Goal: Information Seeking & Learning: Check status

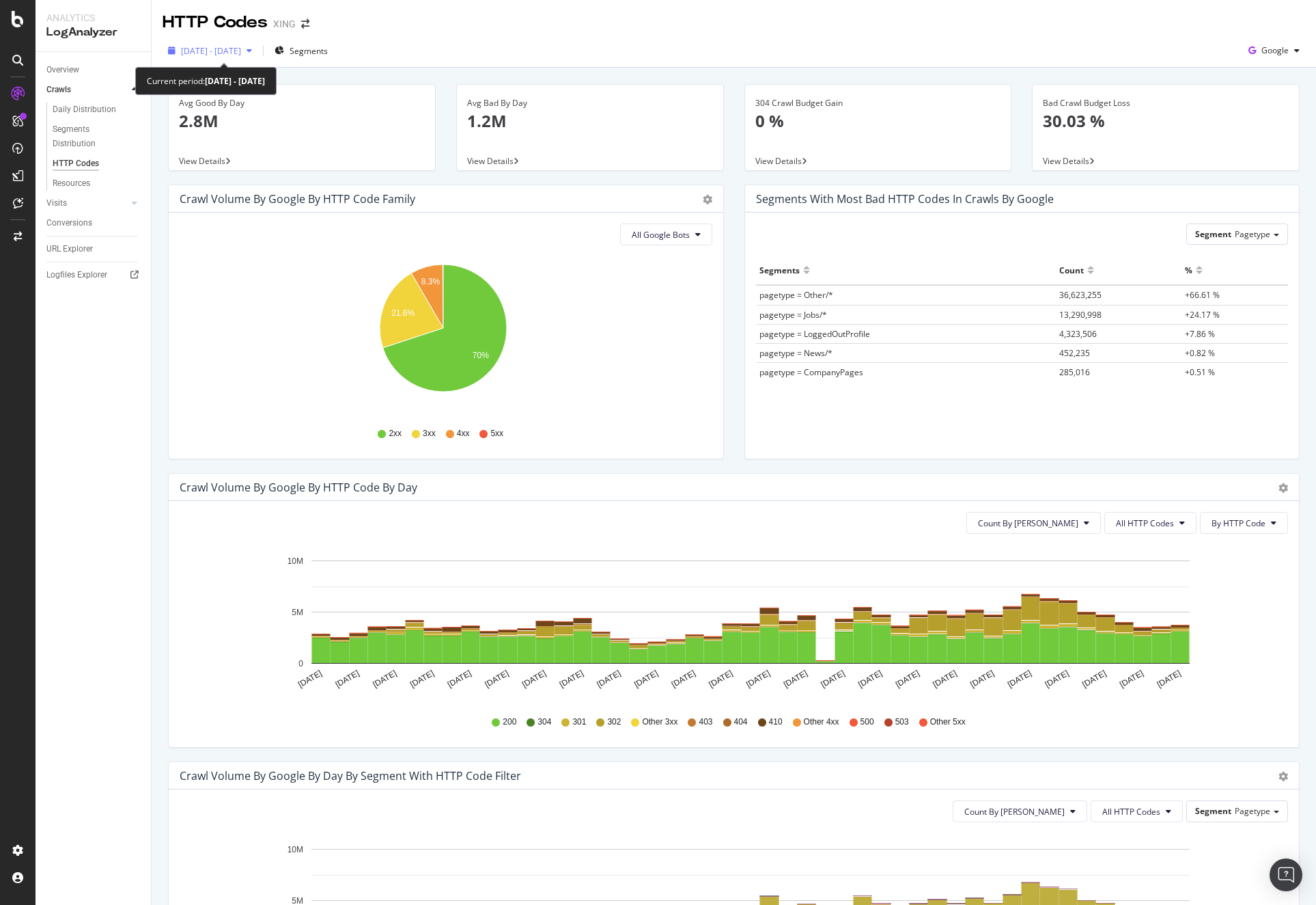
click at [241, 54] on span "[DATE] - [DATE]" at bounding box center [211, 51] width 60 height 11
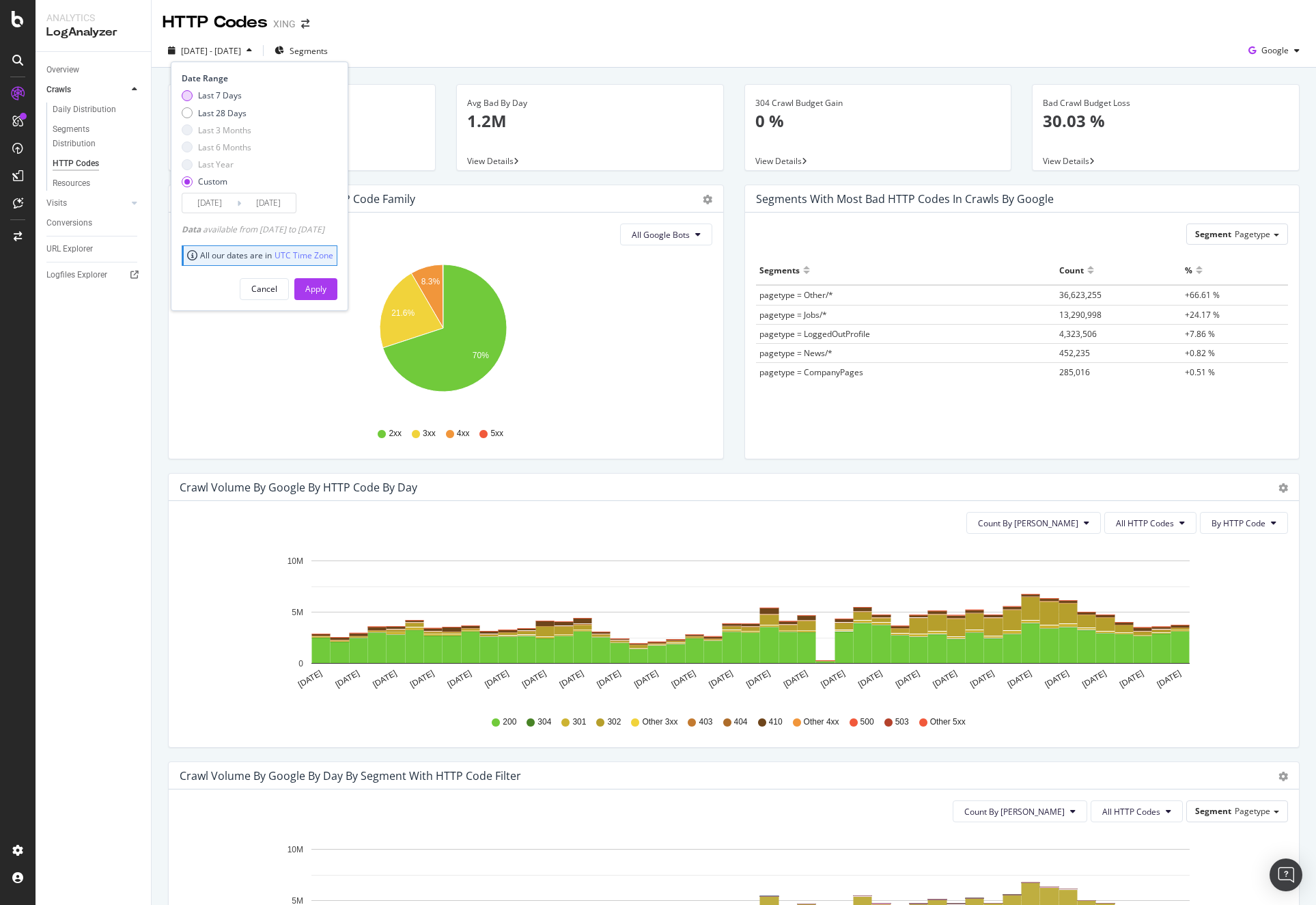
click at [210, 94] on div "Last 7 Days" at bounding box center [220, 95] width 44 height 11
type input "[DATE]"
click at [205, 110] on div "Last 28 Days" at bounding box center [222, 113] width 48 height 11
type input "[DATE]"
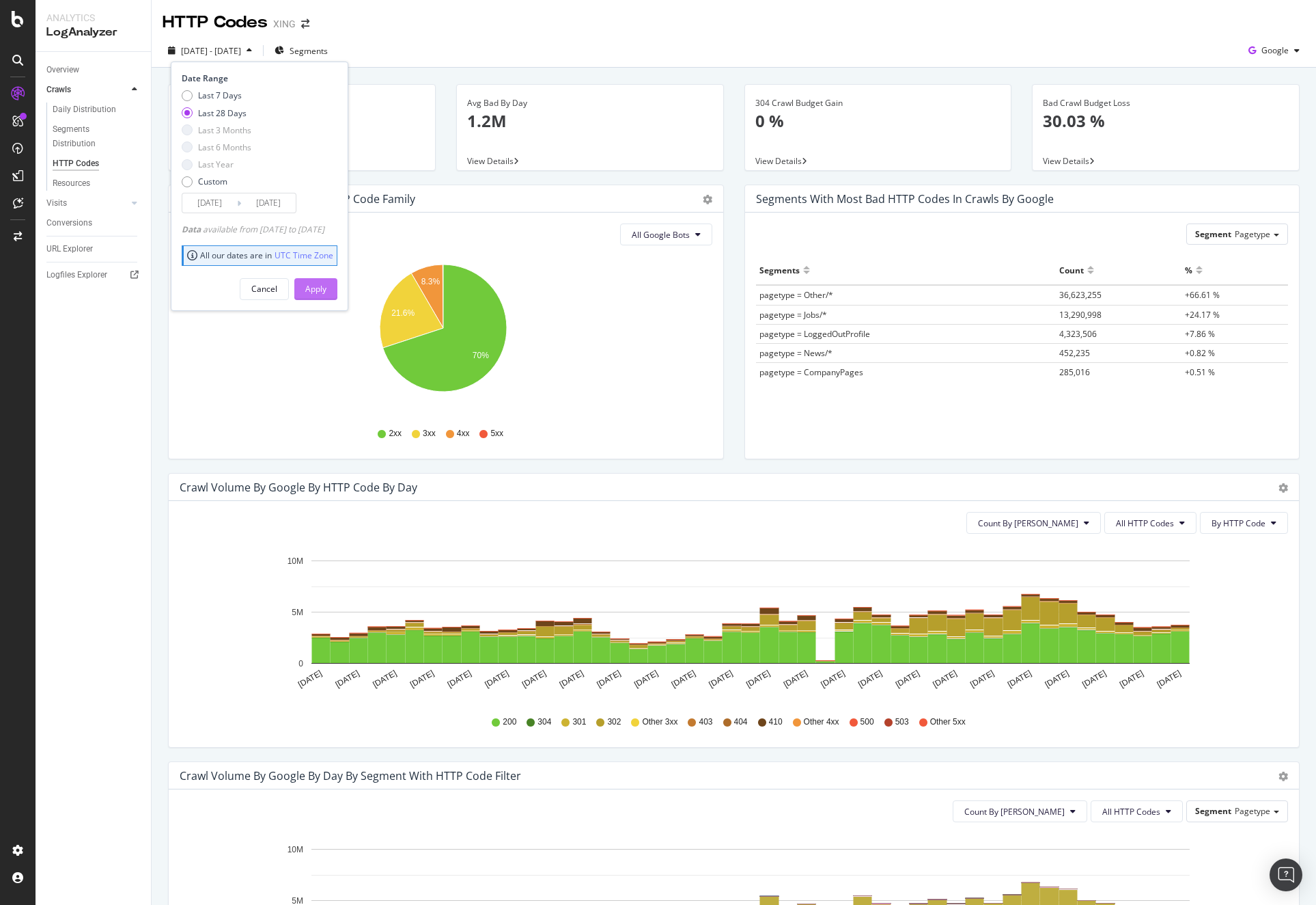
click at [326, 287] on div "Apply" at bounding box center [316, 289] width 21 height 11
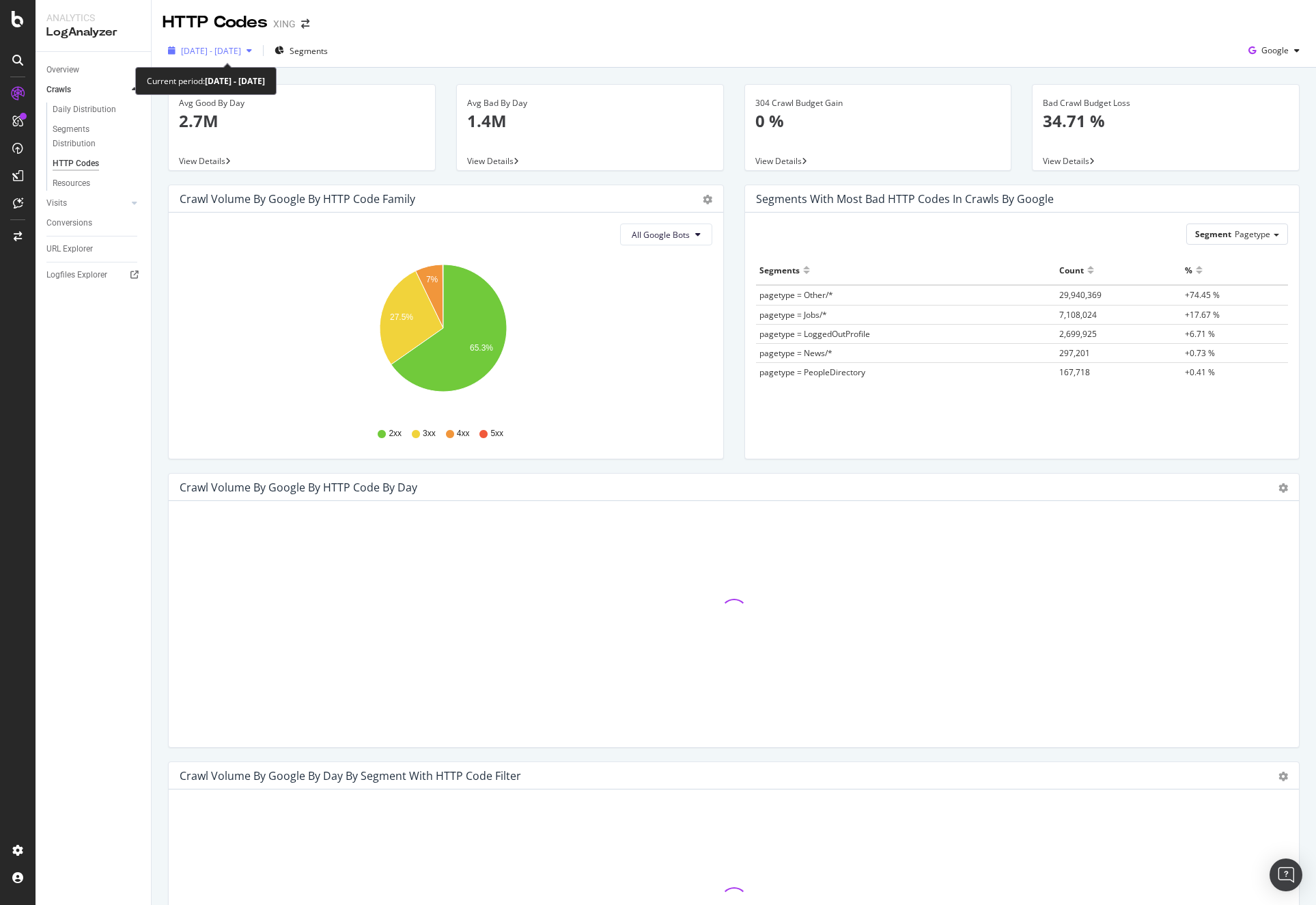
click at [241, 52] on span "[DATE] - [DATE]" at bounding box center [211, 51] width 60 height 11
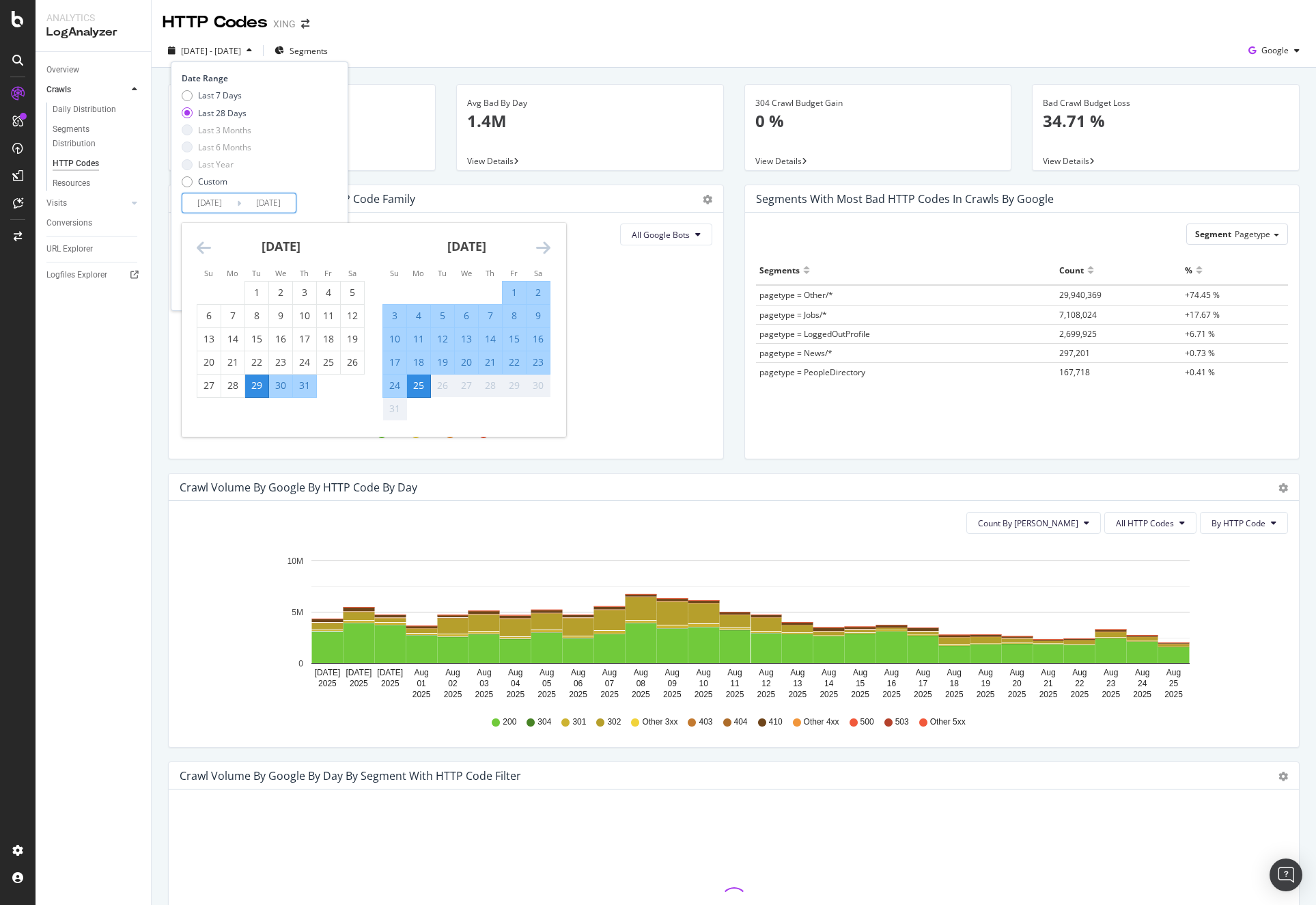
click at [255, 205] on input "[DATE]" at bounding box center [268, 202] width 54 height 19
click at [108, 352] on div "Overview Crawls Daily Distribution Segments Distribution HTTP Codes Resources V…" at bounding box center [93, 478] width 116 height 853
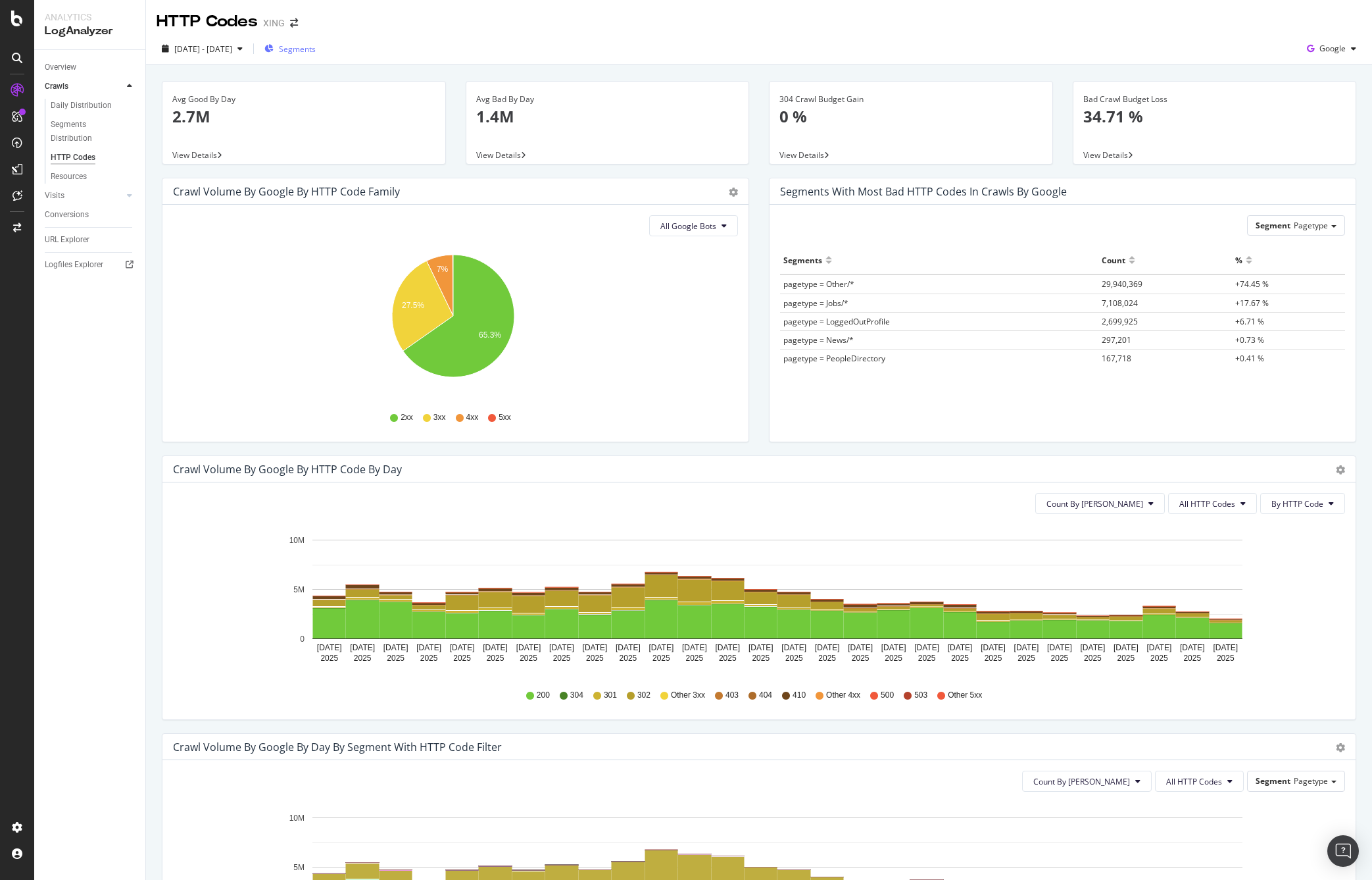
click at [316, 51] on span "Segments" at bounding box center [297, 49] width 37 height 11
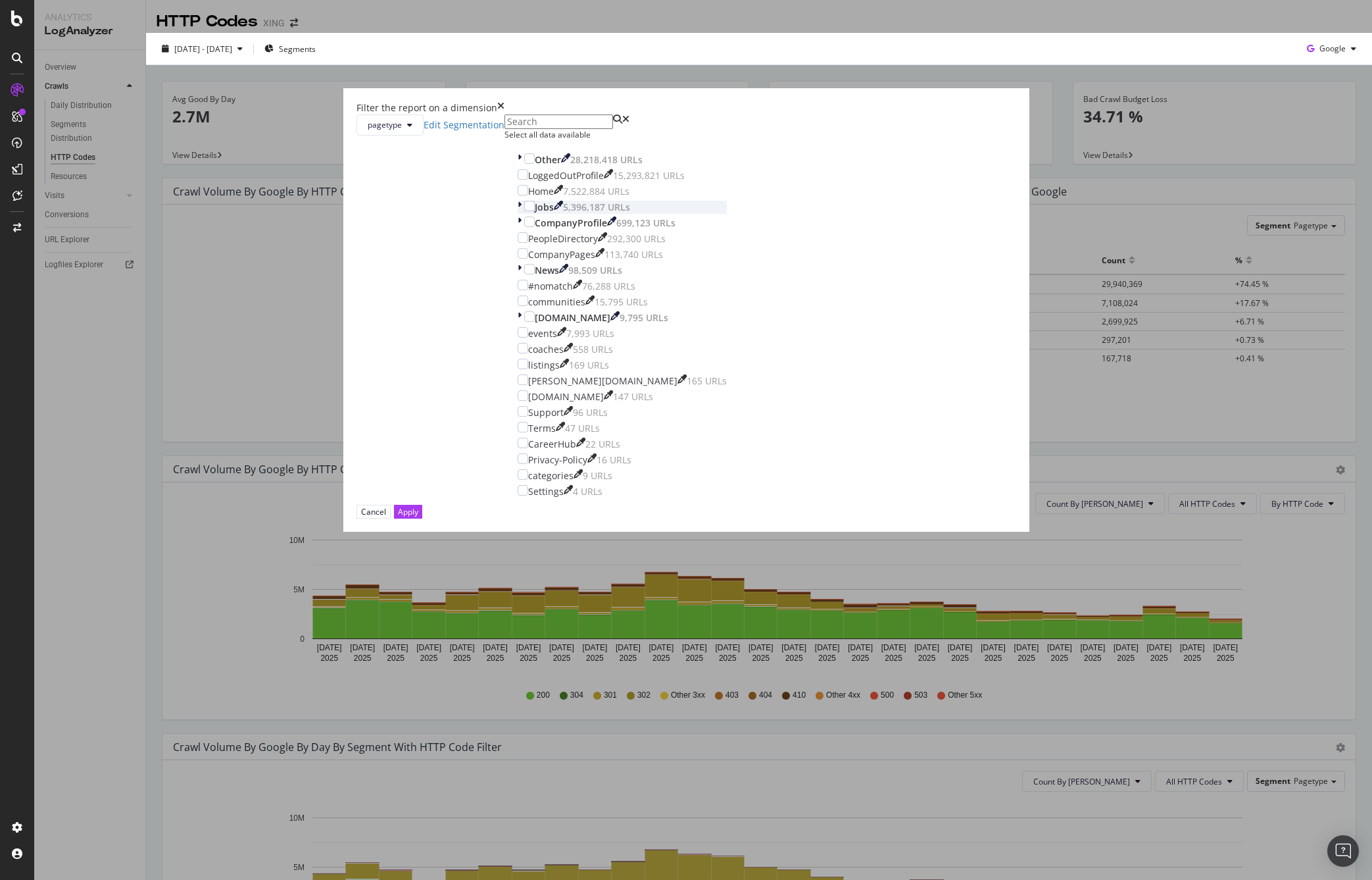
click at [521, 214] on icon "modal" at bounding box center [519, 207] width 4 height 13
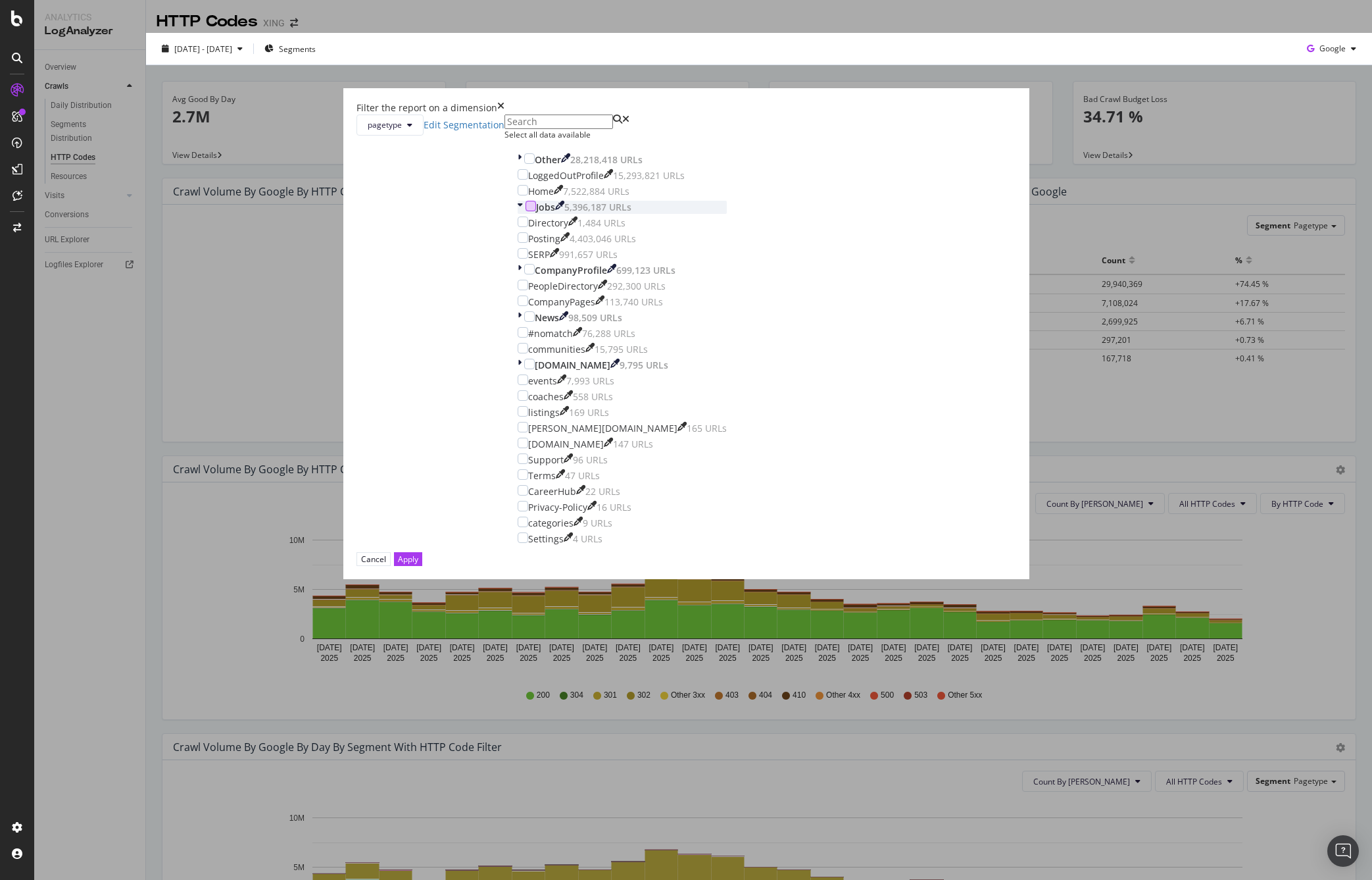
click at [536, 211] on div "modal" at bounding box center [531, 206] width 10 height 10
click at [418, 564] on div "Apply" at bounding box center [408, 559] width 20 height 11
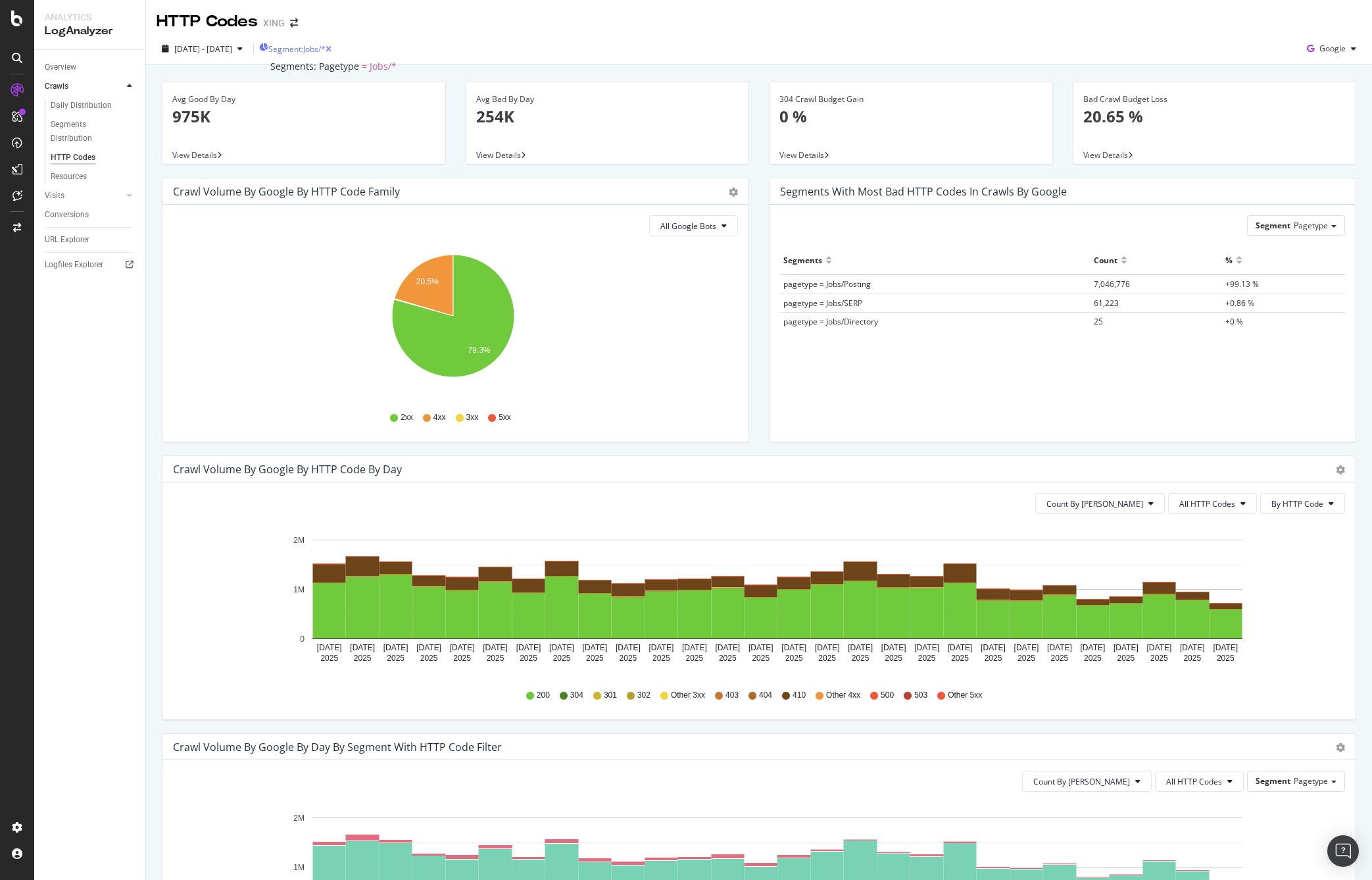
click at [326, 52] on span "Segment: Jobs/*" at bounding box center [297, 49] width 57 height 11
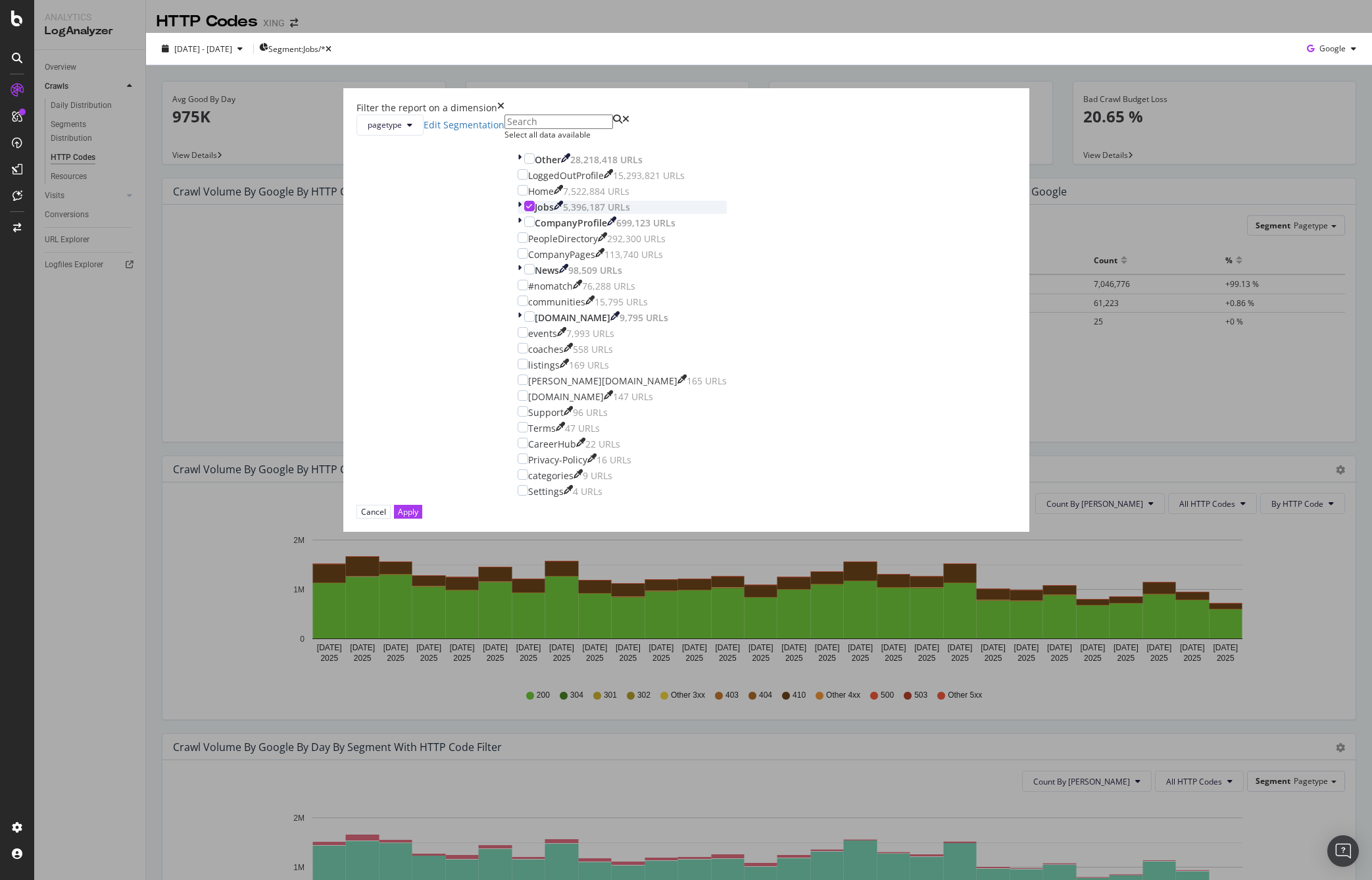
click at [521, 214] on icon "modal" at bounding box center [519, 207] width 4 height 13
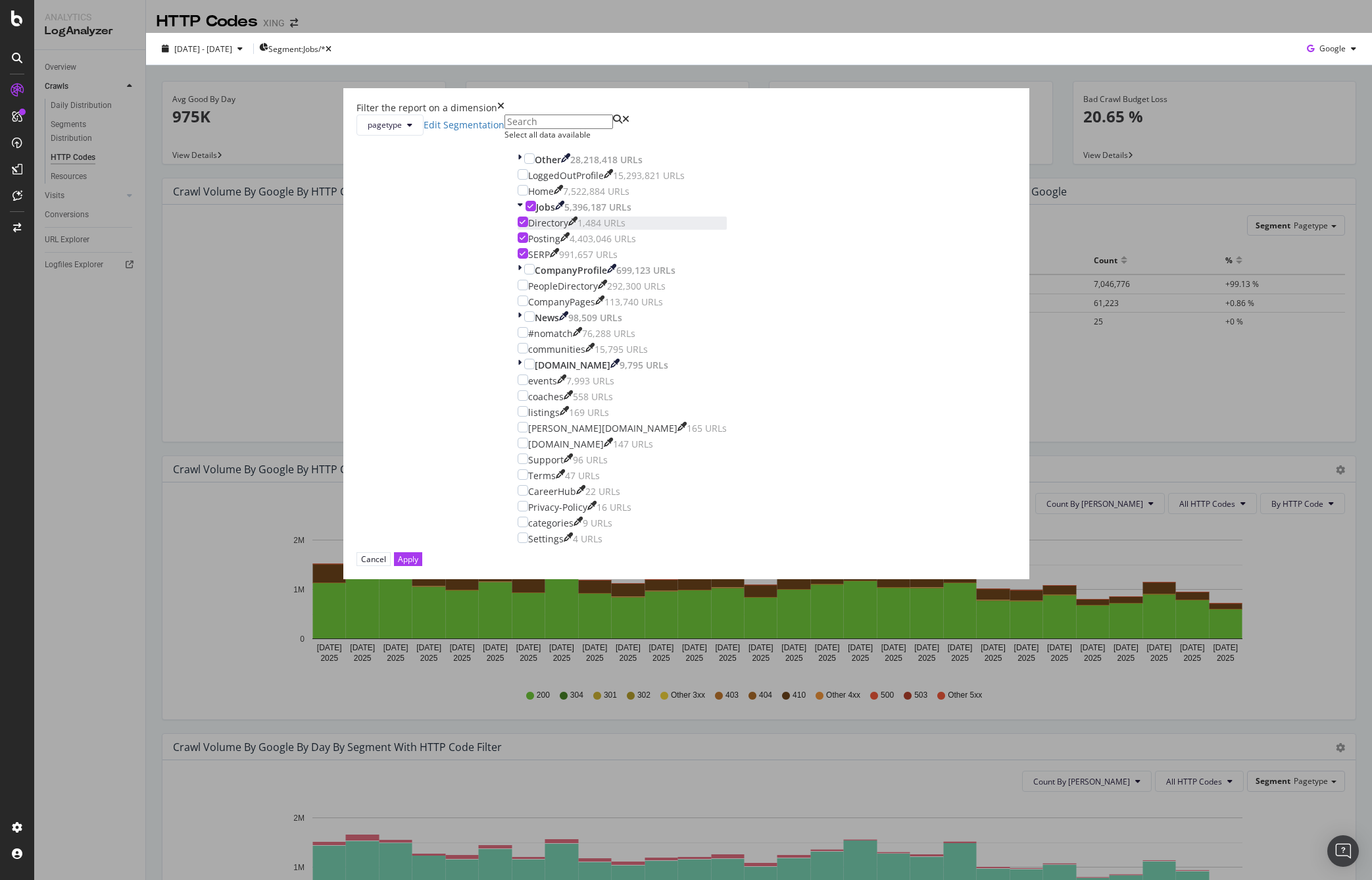
click at [526, 225] on icon "modal" at bounding box center [523, 221] width 6 height 7
click at [529, 259] on div "modal" at bounding box center [523, 253] width 10 height 10
click at [418, 564] on div "Apply" at bounding box center [408, 559] width 20 height 11
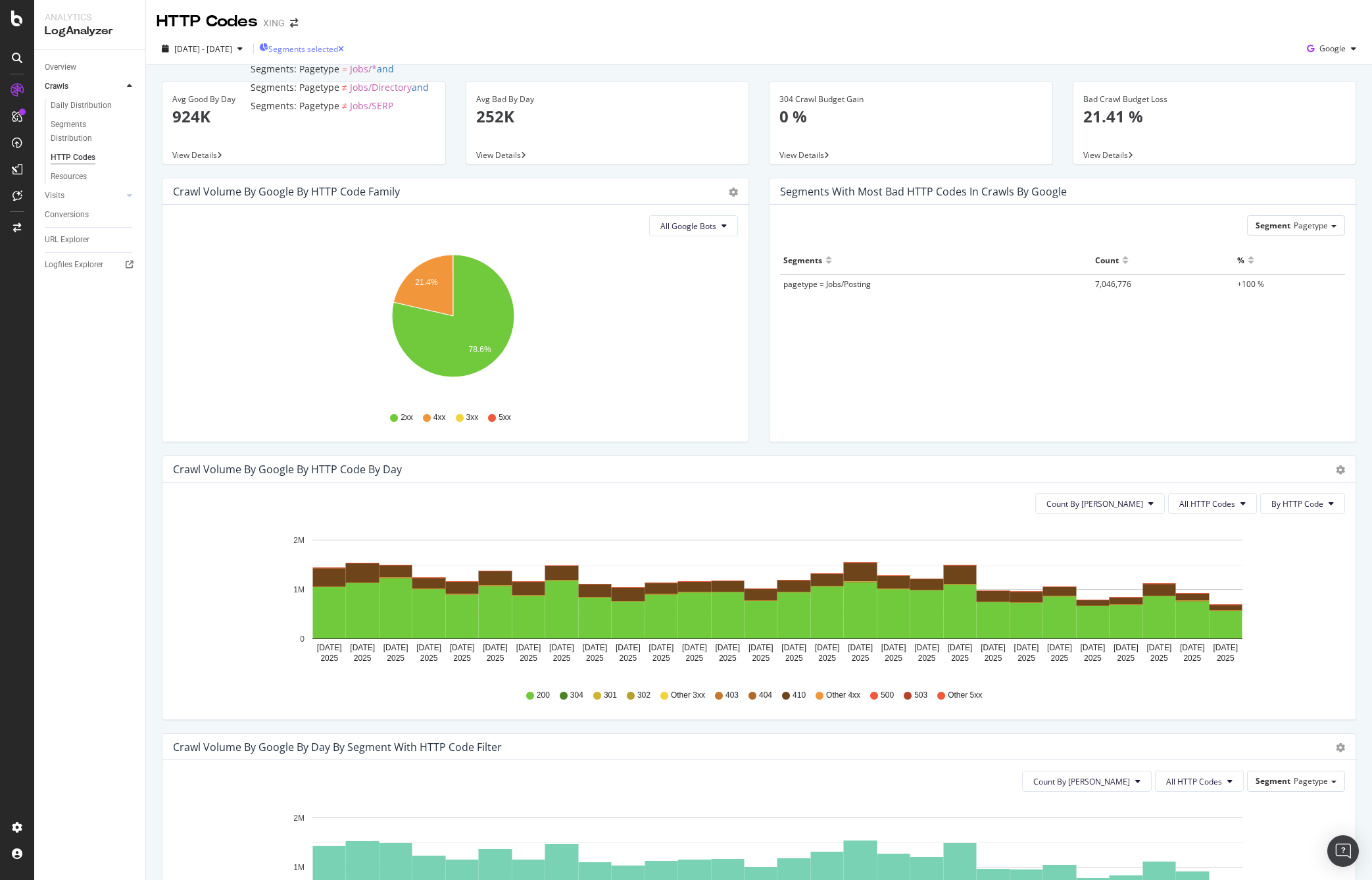
click at [338, 51] on span "Segments selected" at bounding box center [303, 49] width 70 height 11
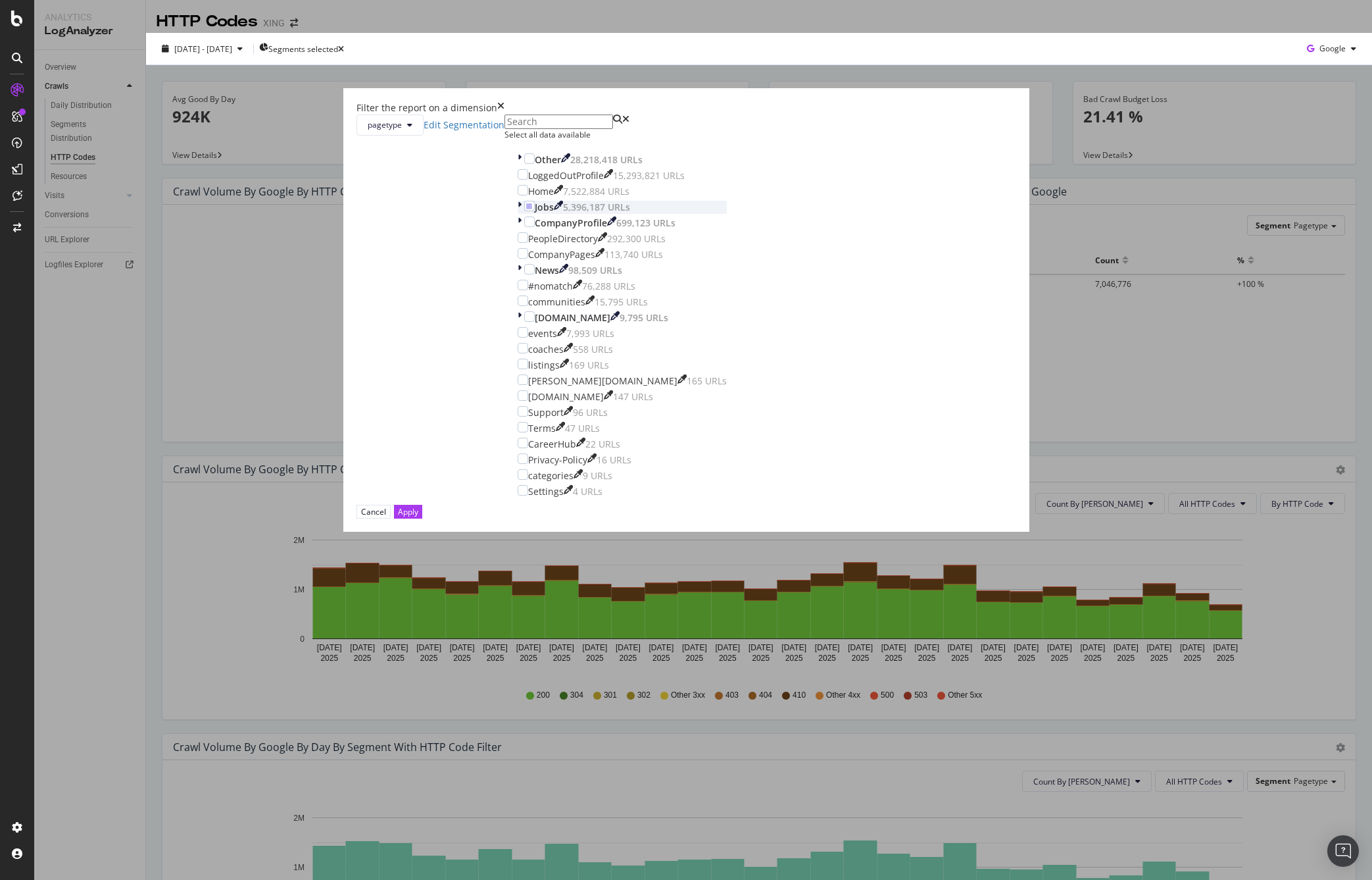
click at [521, 214] on icon "modal" at bounding box center [519, 207] width 4 height 13
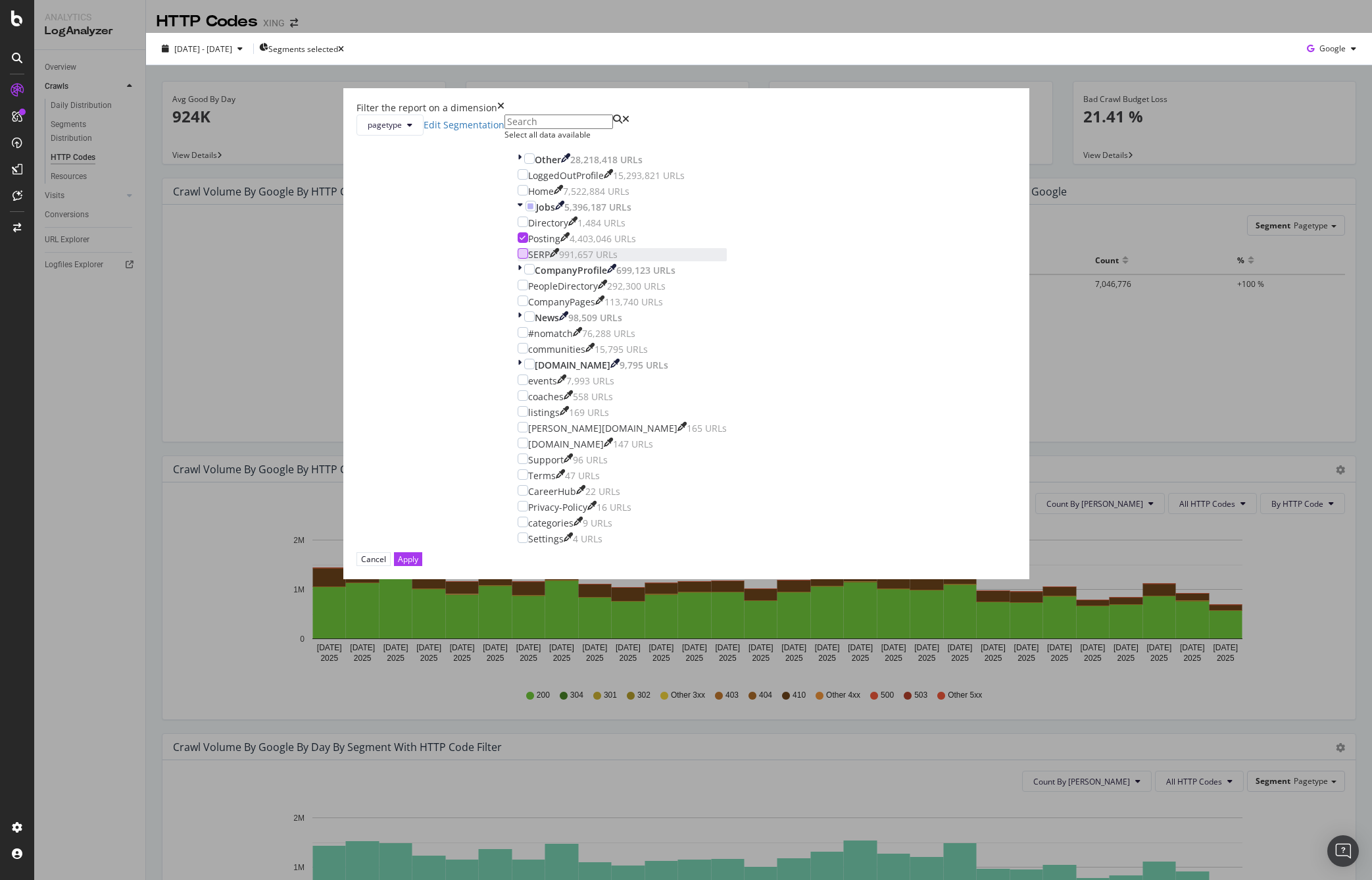
click at [529, 259] on div "modal" at bounding box center [523, 253] width 10 height 10
click at [526, 241] on icon "modal" at bounding box center [523, 237] width 6 height 7
click at [422, 566] on button "Apply" at bounding box center [408, 559] width 28 height 14
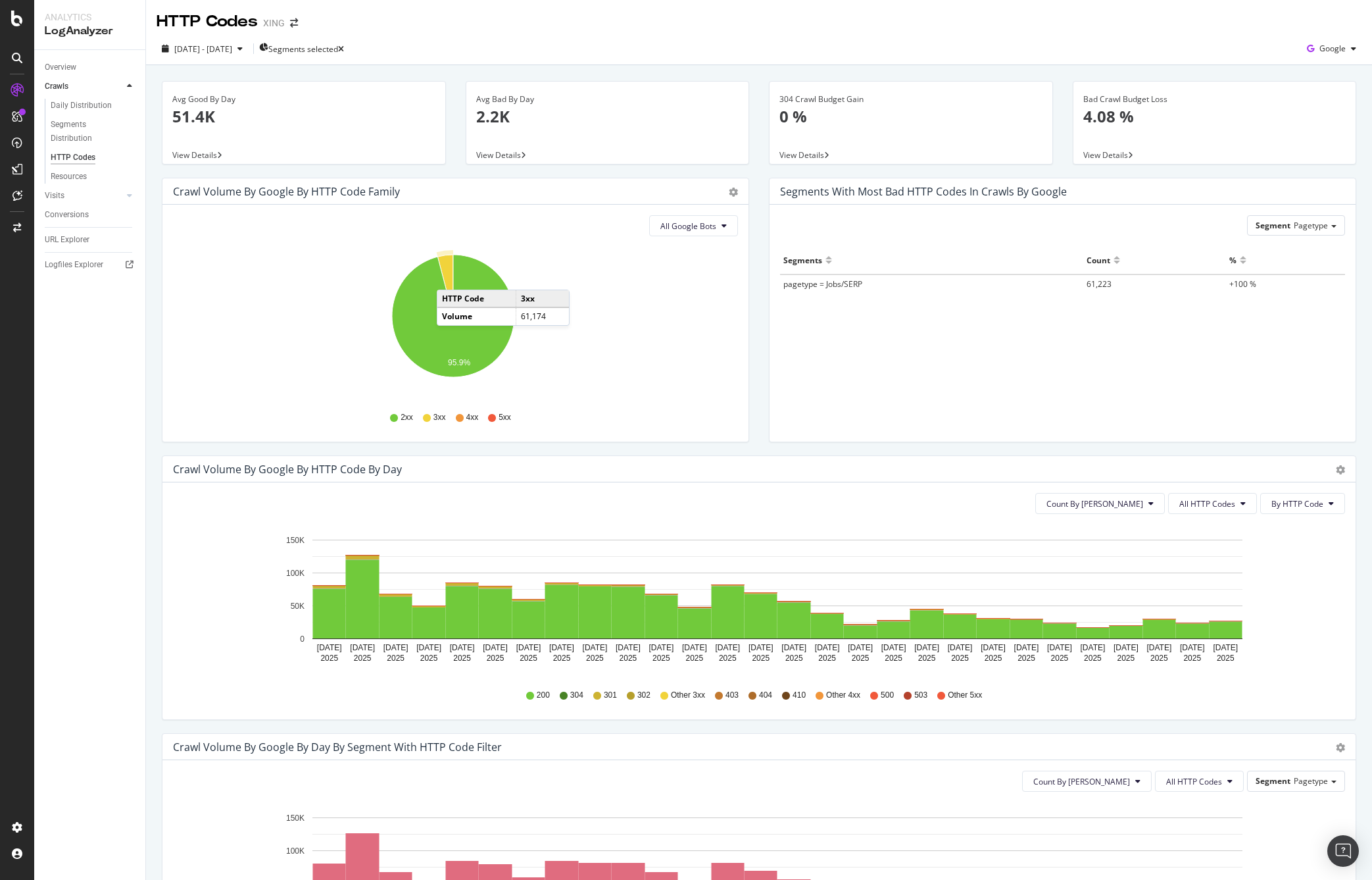
click at [450, 276] on icon "A chart." at bounding box center [446, 285] width 16 height 61
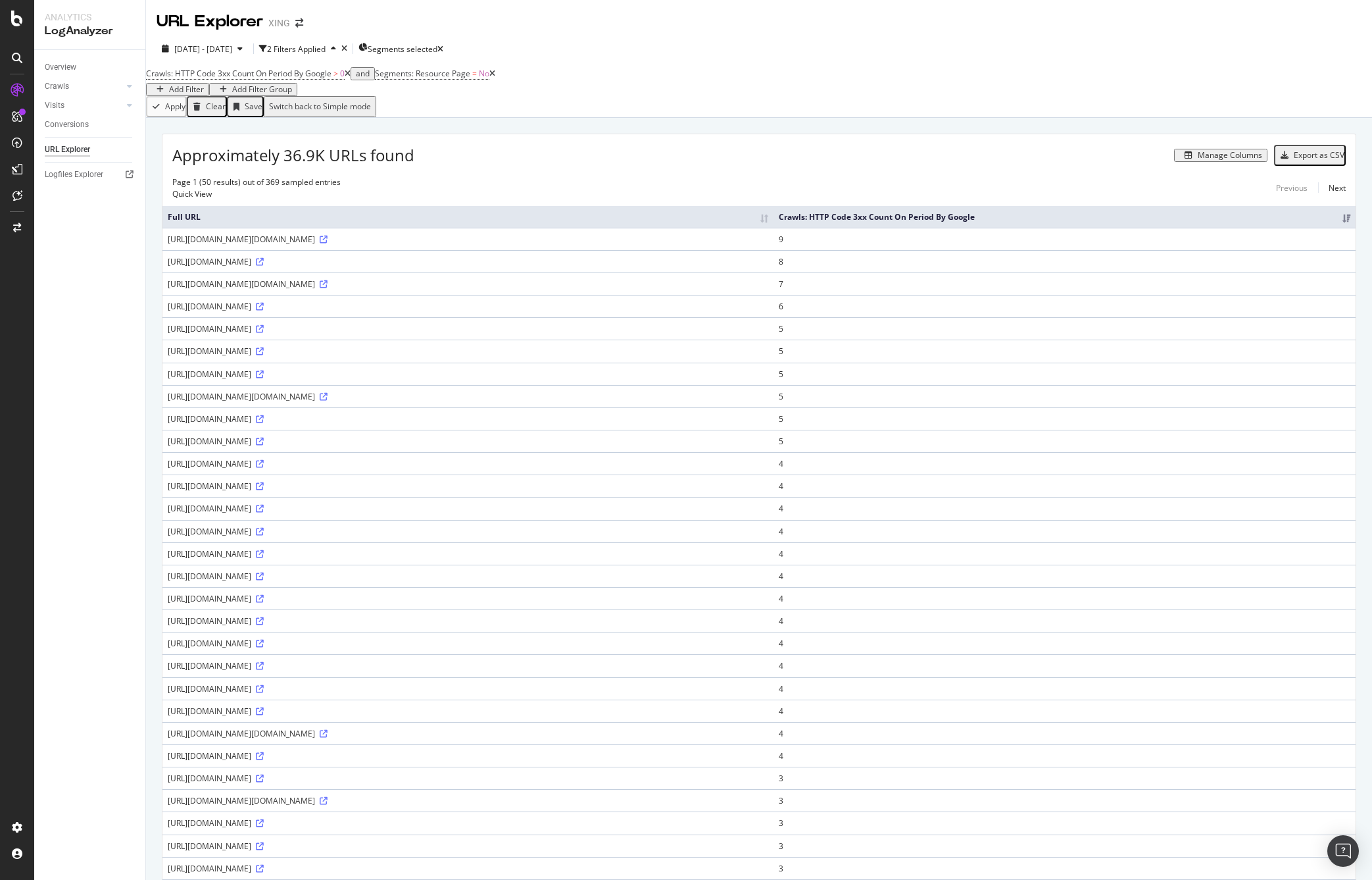
click at [410, 245] on div "[URL][DOMAIN_NAME][DOMAIN_NAME]" at bounding box center [468, 239] width 601 height 11
click at [319, 240] on div "[URL][DOMAIN_NAME][DOMAIN_NAME]" at bounding box center [468, 239] width 601 height 11
click at [1221, 160] on div "Manage Columns" at bounding box center [1230, 155] width 65 height 9
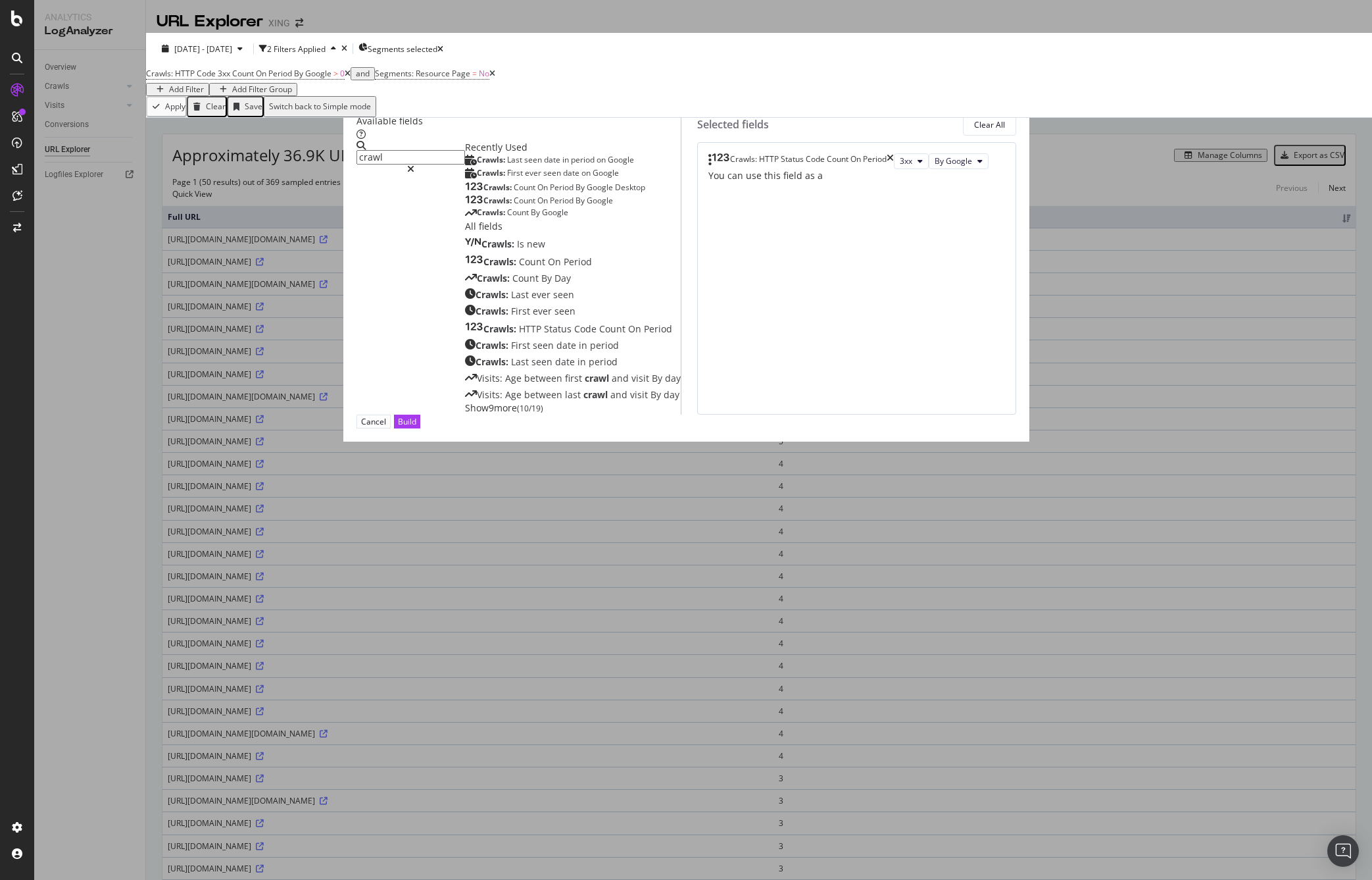
type input "crawl"
click at [465, 414] on span "Show 9 more" at bounding box center [491, 407] width 52 height 12
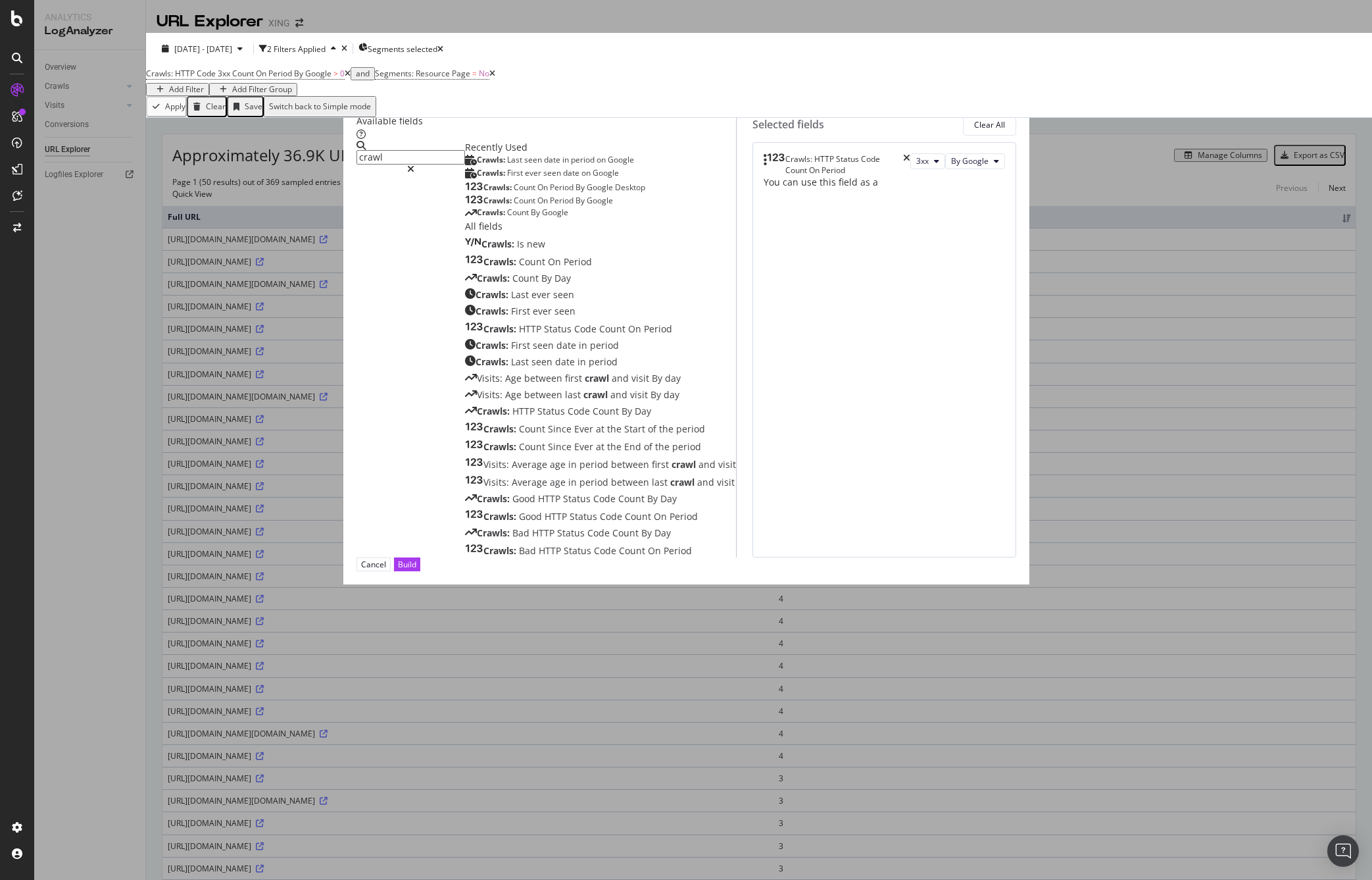
click at [414, 174] on icon "modal" at bounding box center [411, 169] width 7 height 9
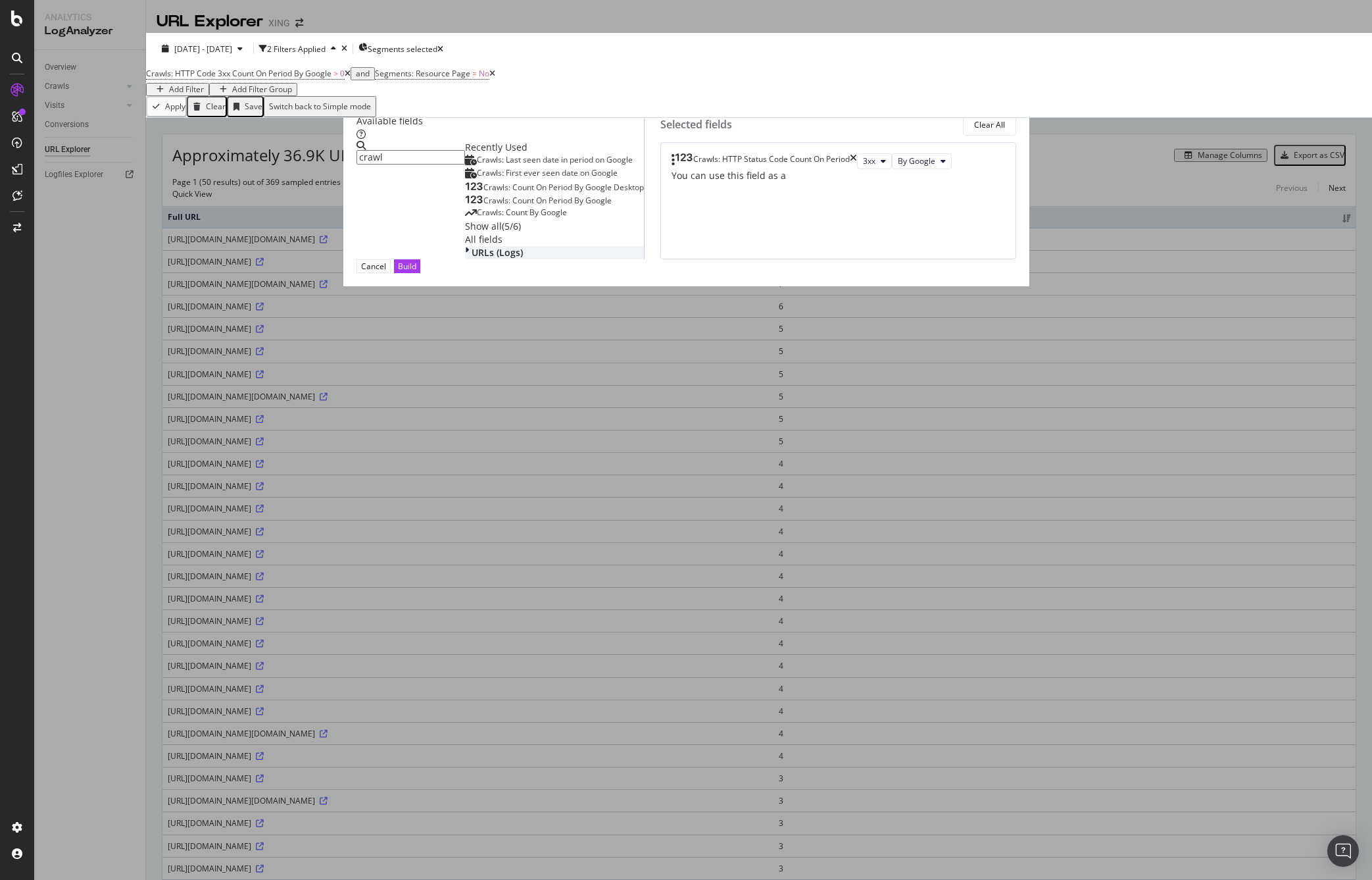
click at [472, 259] on span "URLs (Logs)" at bounding box center [497, 252] width 52 height 12
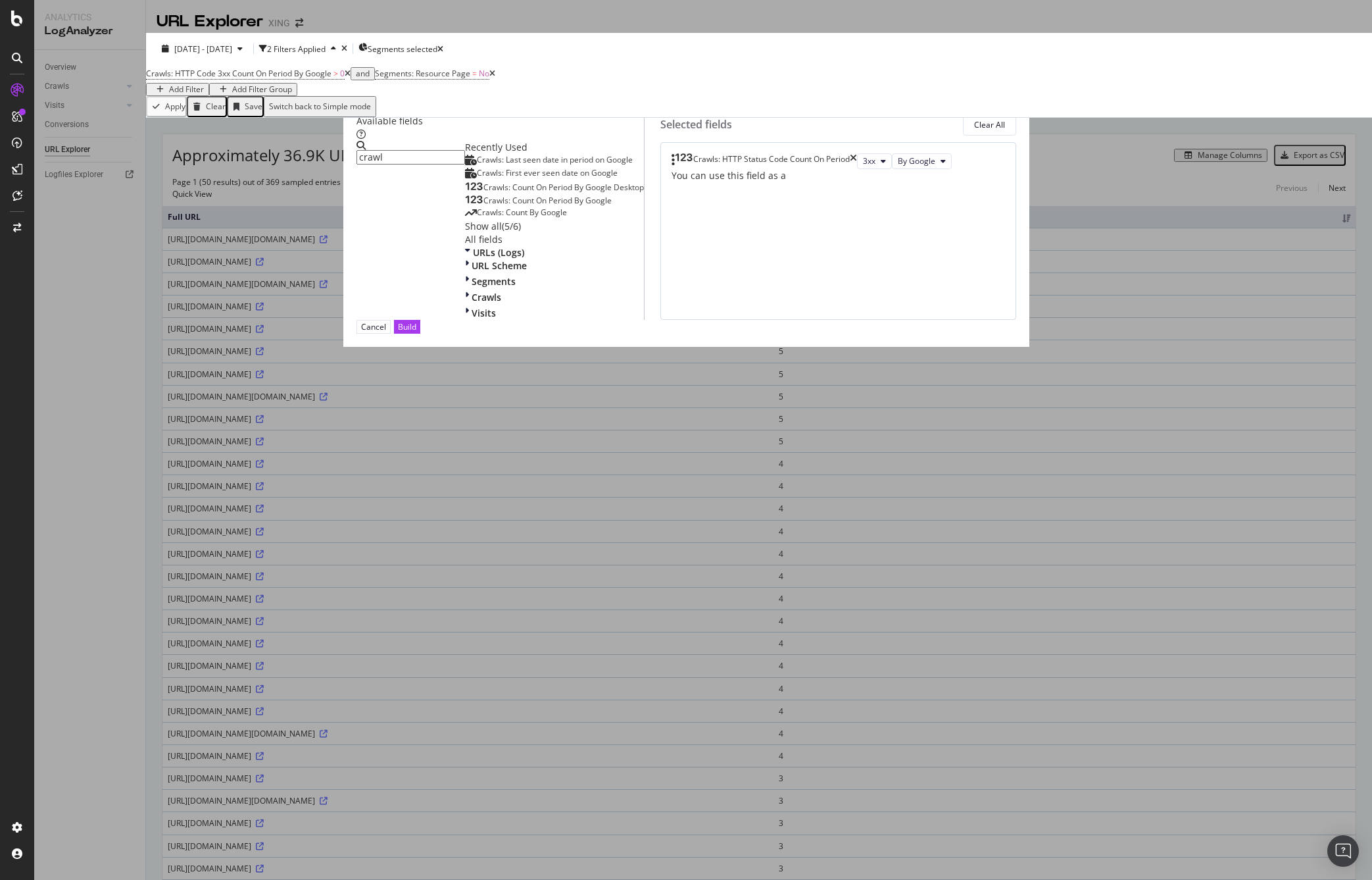
click at [497, 114] on icon "times" at bounding box center [494, 108] width 7 height 13
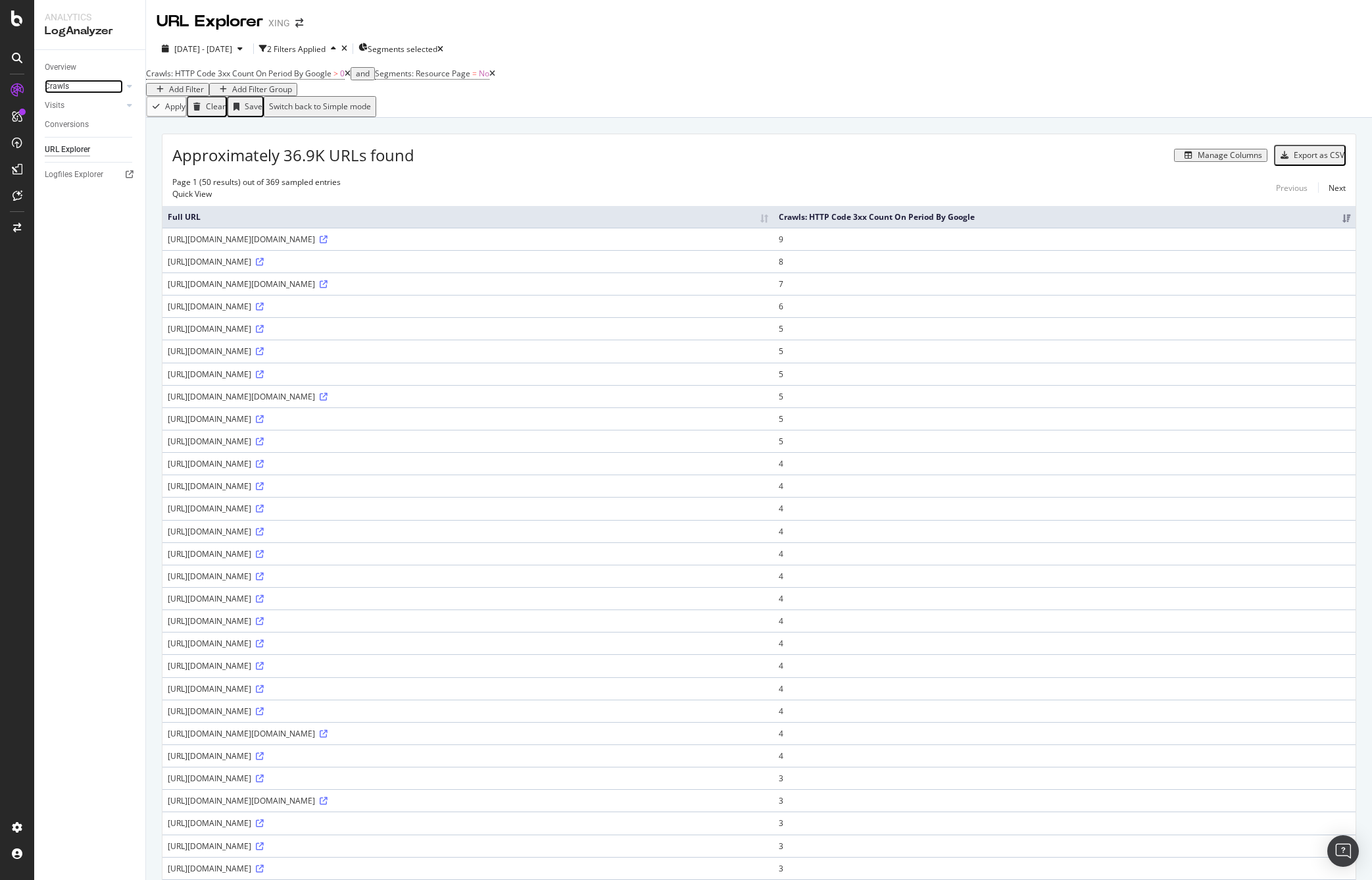
click at [77, 85] on link "Crawls" at bounding box center [84, 86] width 79 height 14
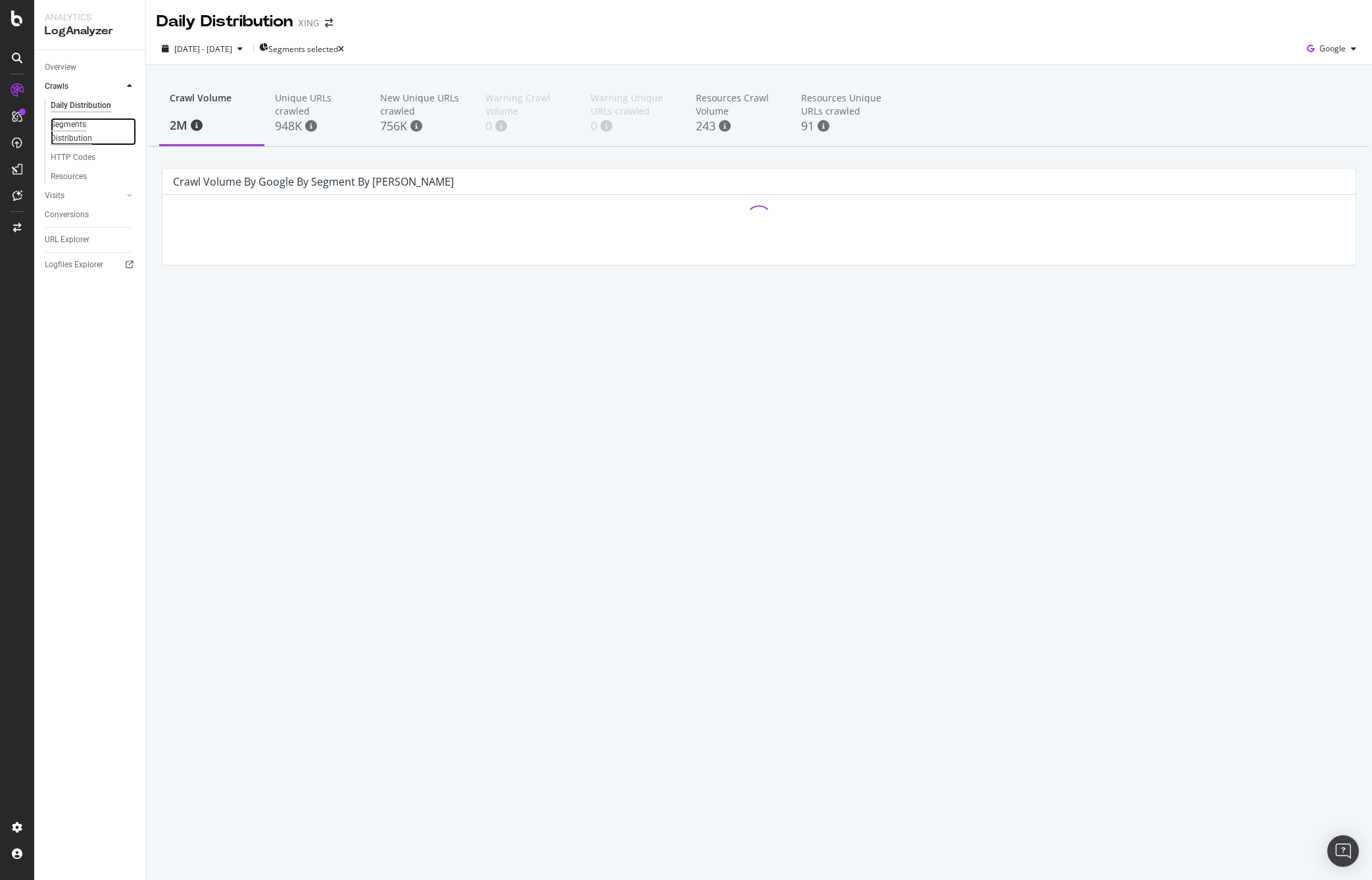
click at [71, 127] on div "Segments Distribution" at bounding box center [87, 132] width 73 height 28
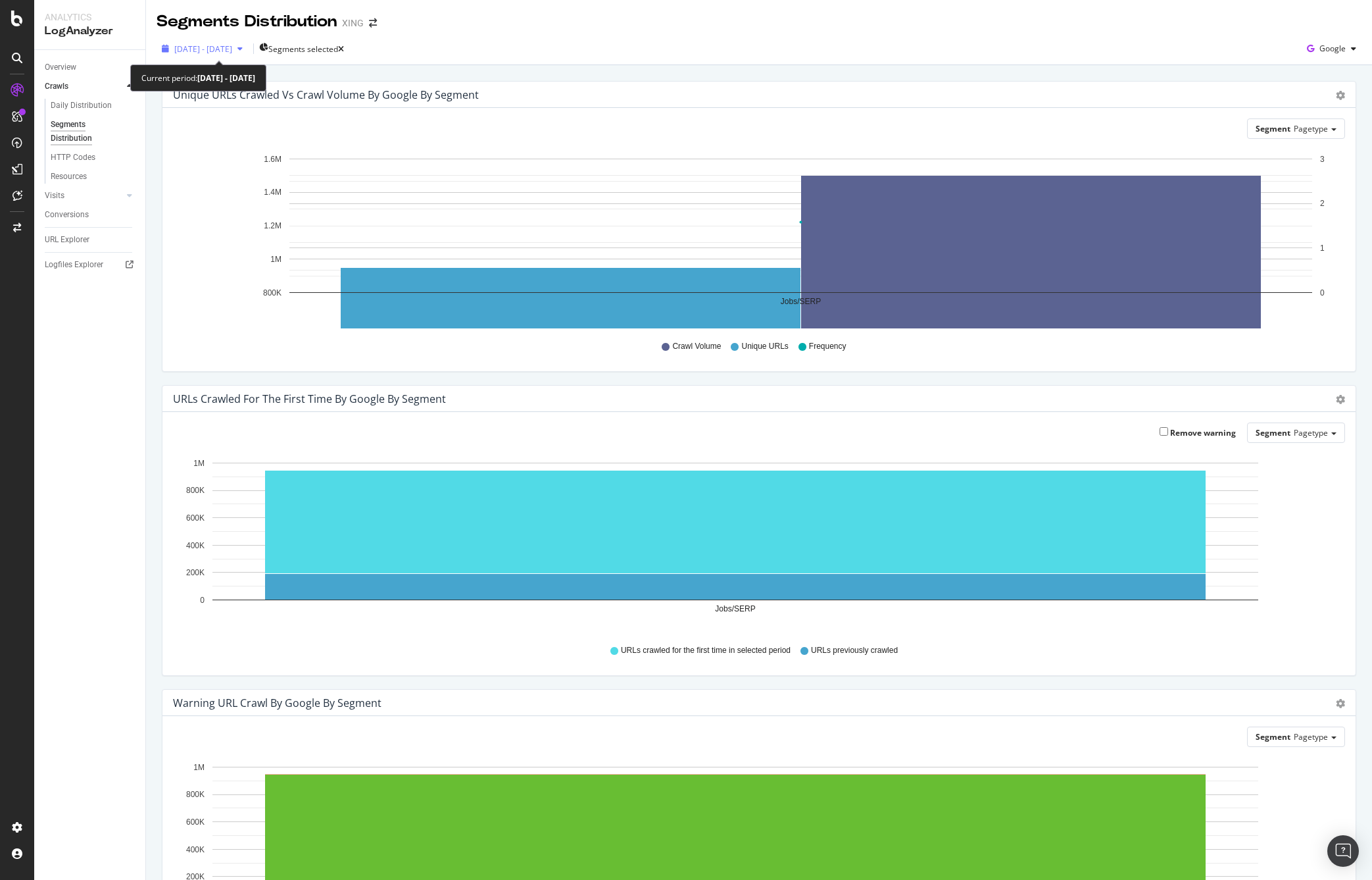
click at [232, 53] on span "[DATE] - [DATE]" at bounding box center [204, 49] width 58 height 11
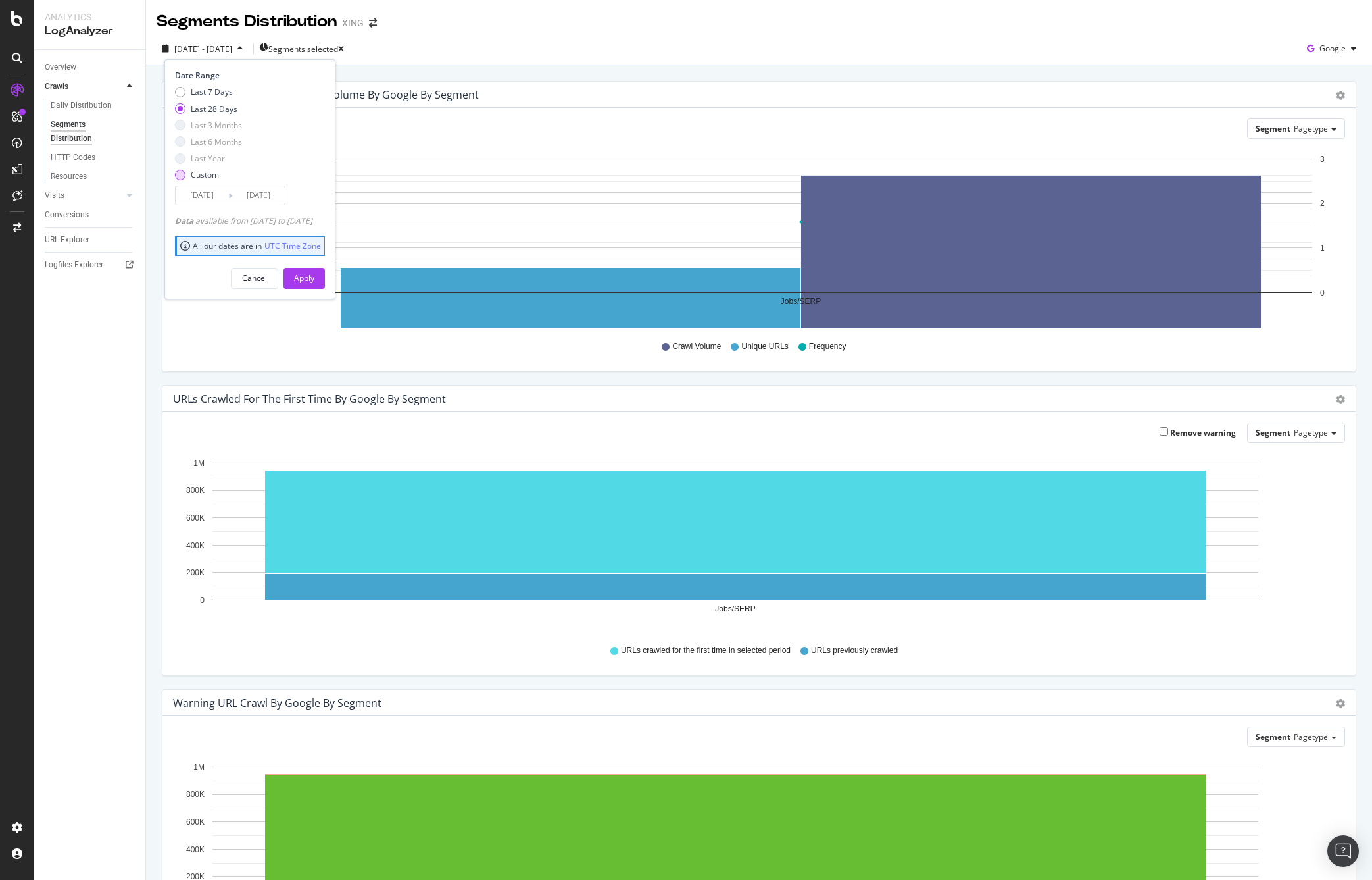
click at [183, 176] on div "Custom" at bounding box center [180, 175] width 10 height 10
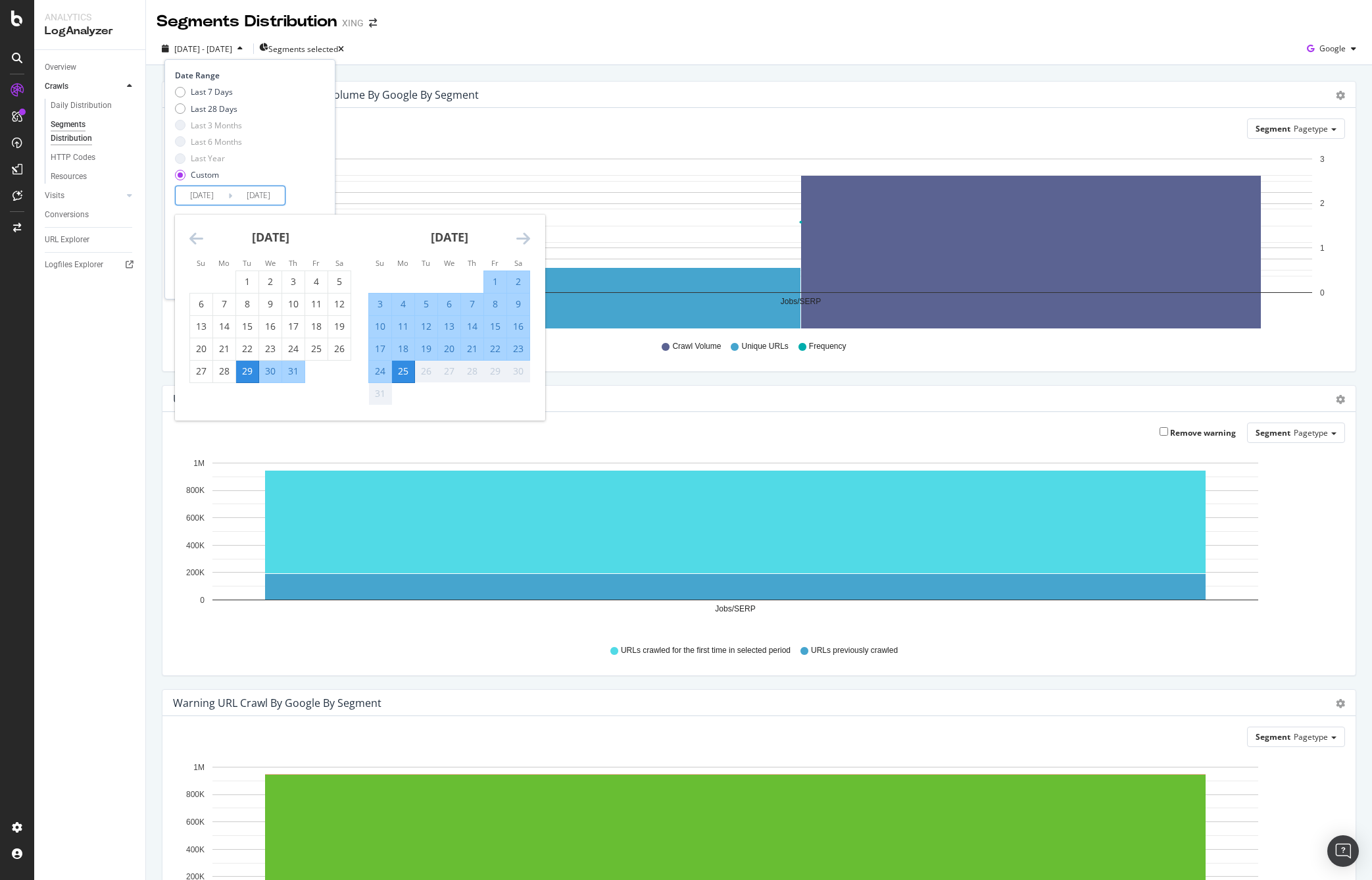
click at [211, 197] on input "[DATE]" at bounding box center [202, 195] width 52 height 18
click at [198, 240] on icon "Move backward to switch to the previous month." at bounding box center [196, 239] width 14 height 16
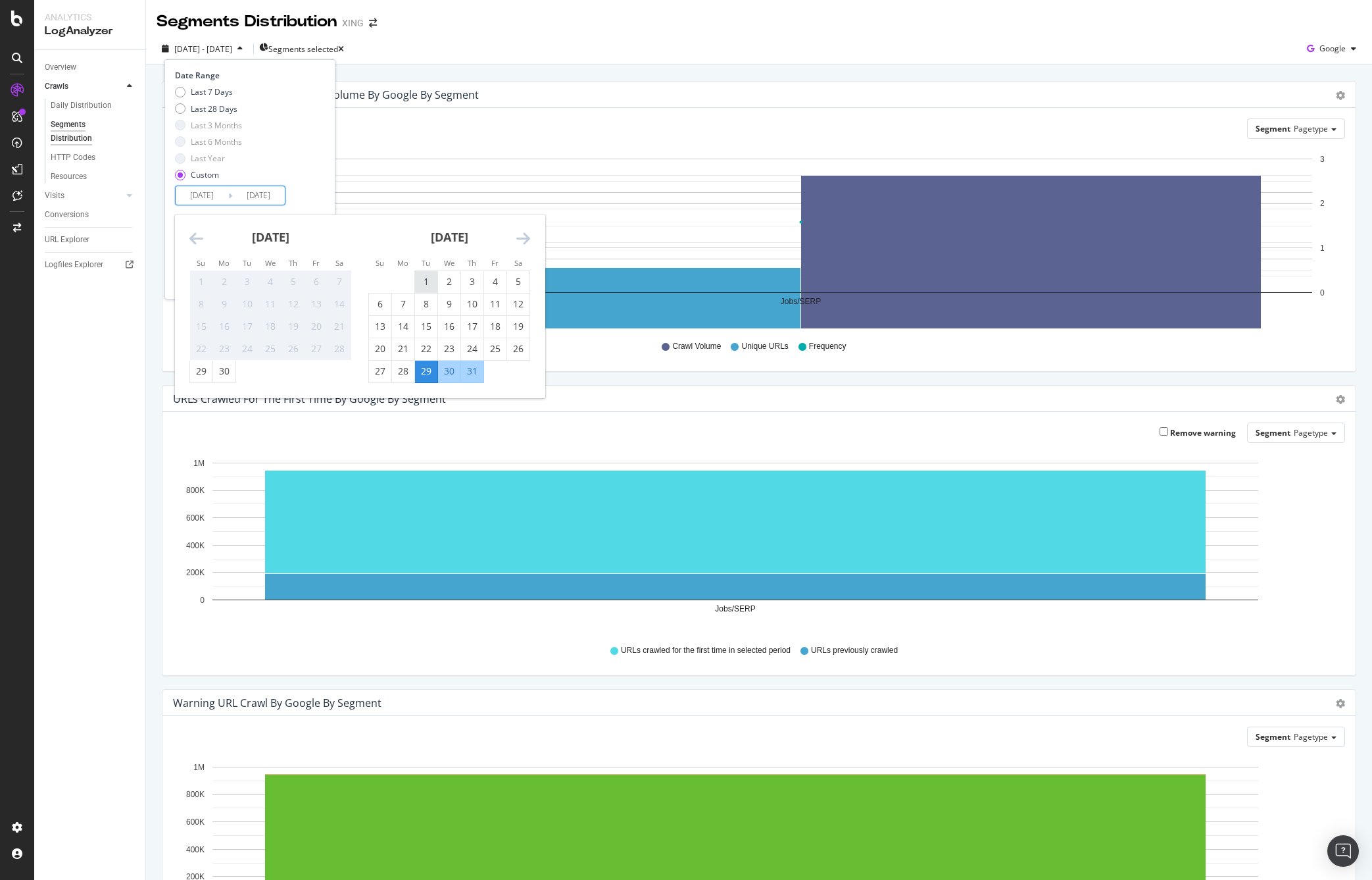
click at [425, 280] on div "1" at bounding box center [426, 281] width 23 height 13
type input "[DATE]"
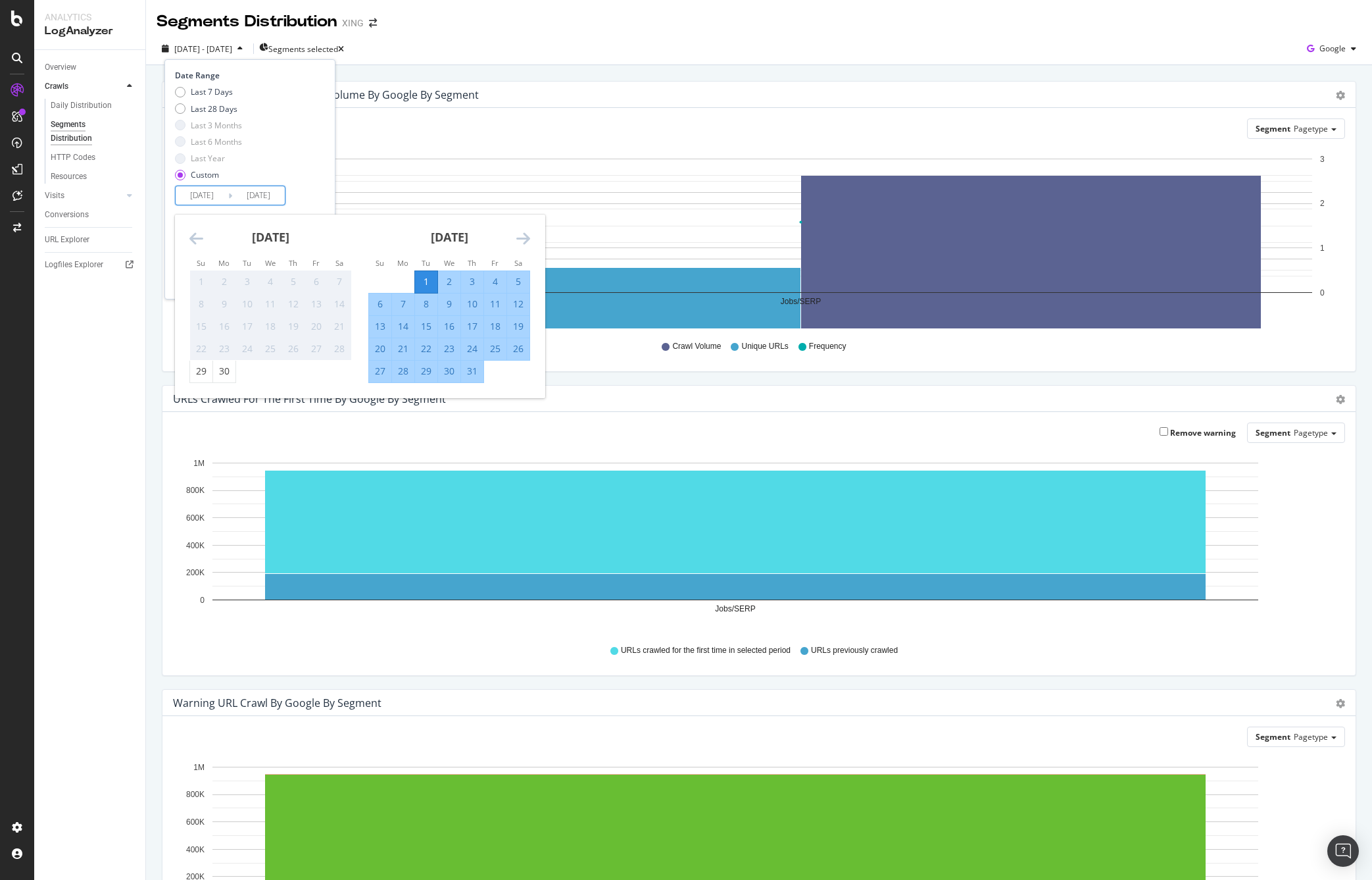
click at [520, 236] on icon "Move forward to switch to the next month." at bounding box center [523, 239] width 14 height 16
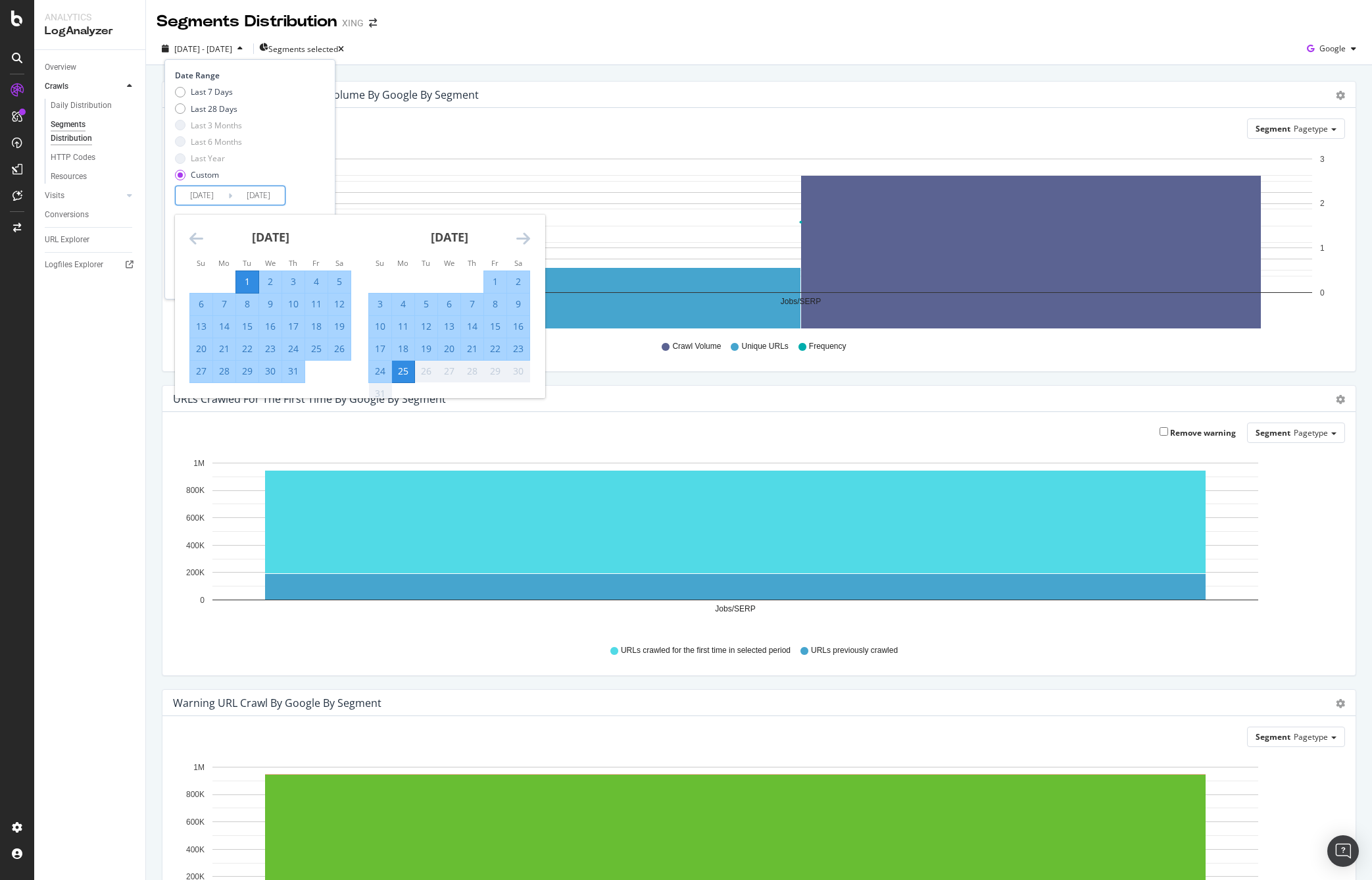
click at [404, 375] on div "25" at bounding box center [403, 371] width 23 height 13
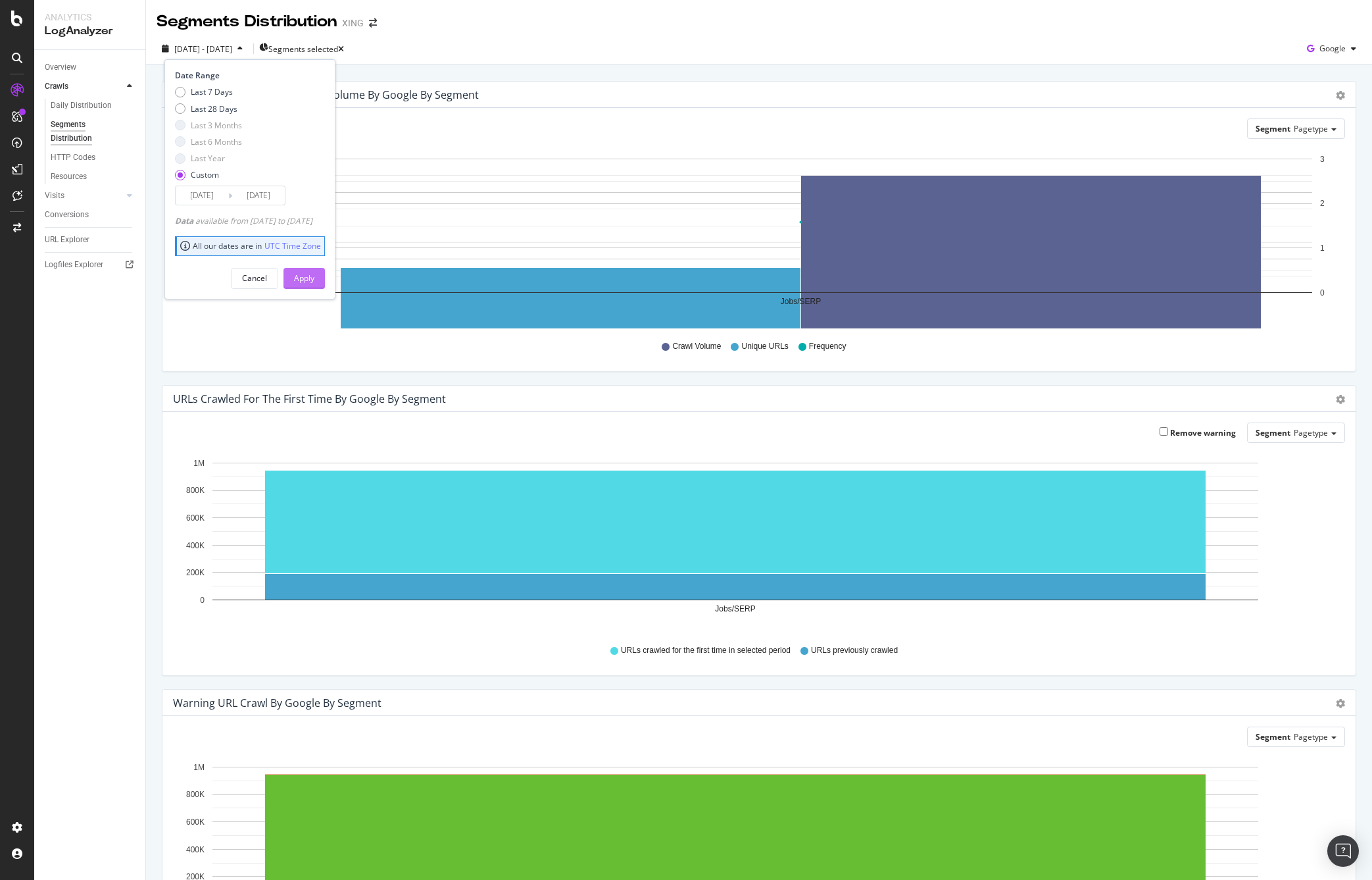
click at [314, 279] on div "Apply" at bounding box center [304, 278] width 20 height 11
